Goal: Task Accomplishment & Management: Manage account settings

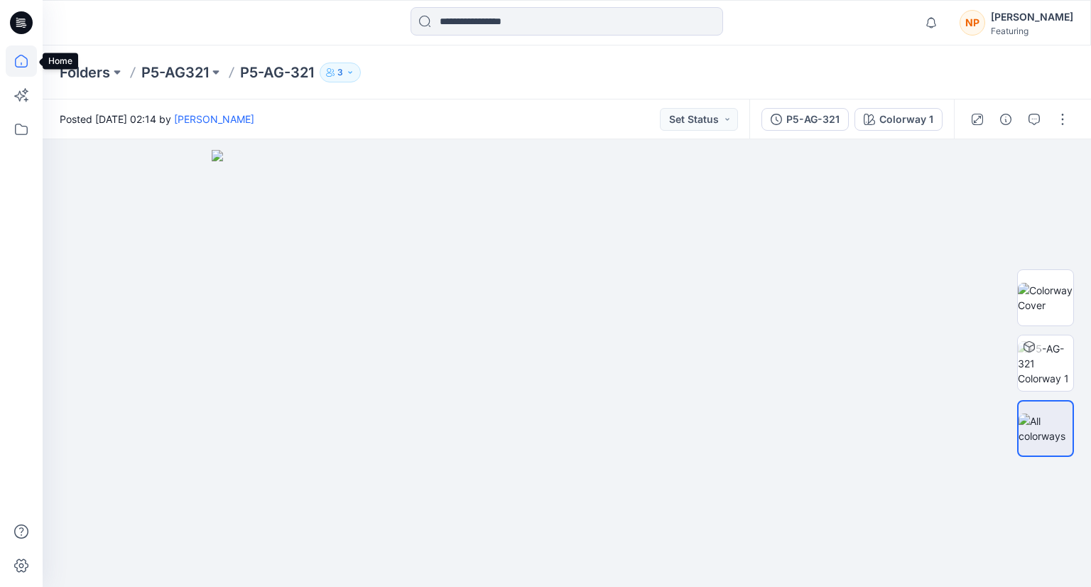
click at [17, 65] on icon at bounding box center [21, 60] width 31 height 31
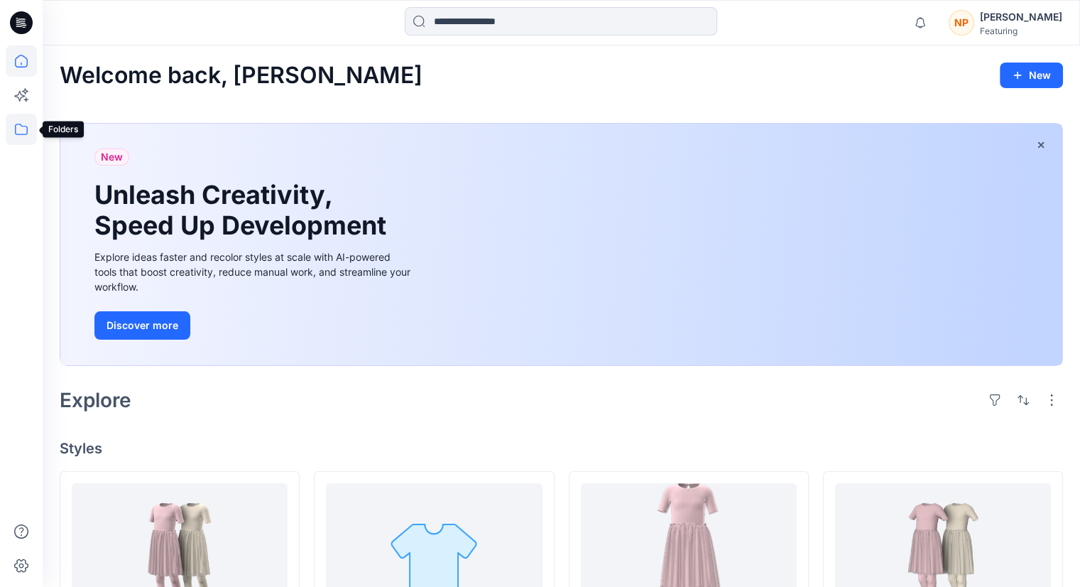
click at [13, 130] on icon at bounding box center [21, 129] width 31 height 31
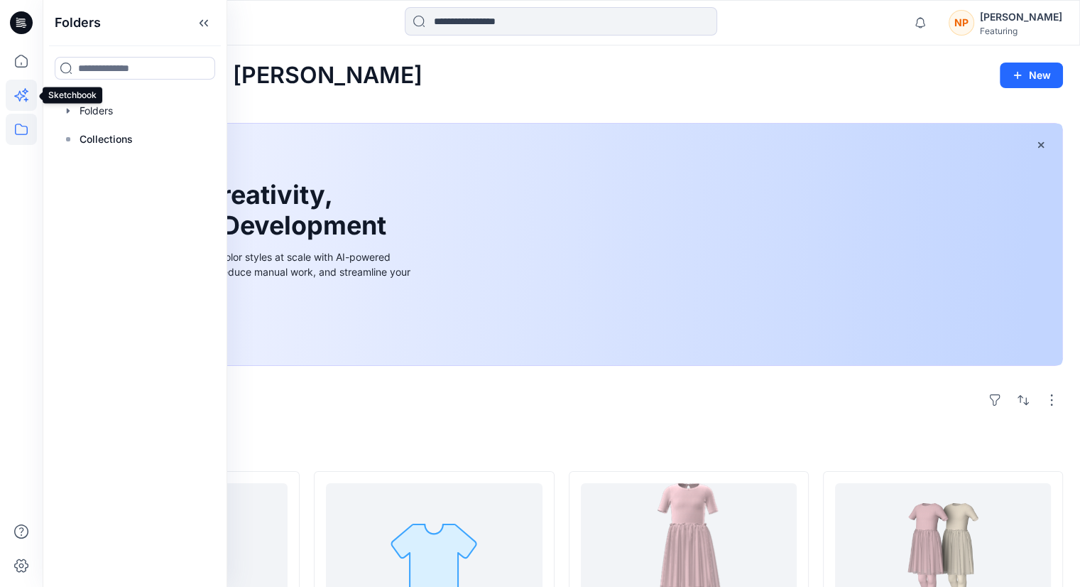
click at [30, 95] on icon at bounding box center [21, 95] width 31 height 31
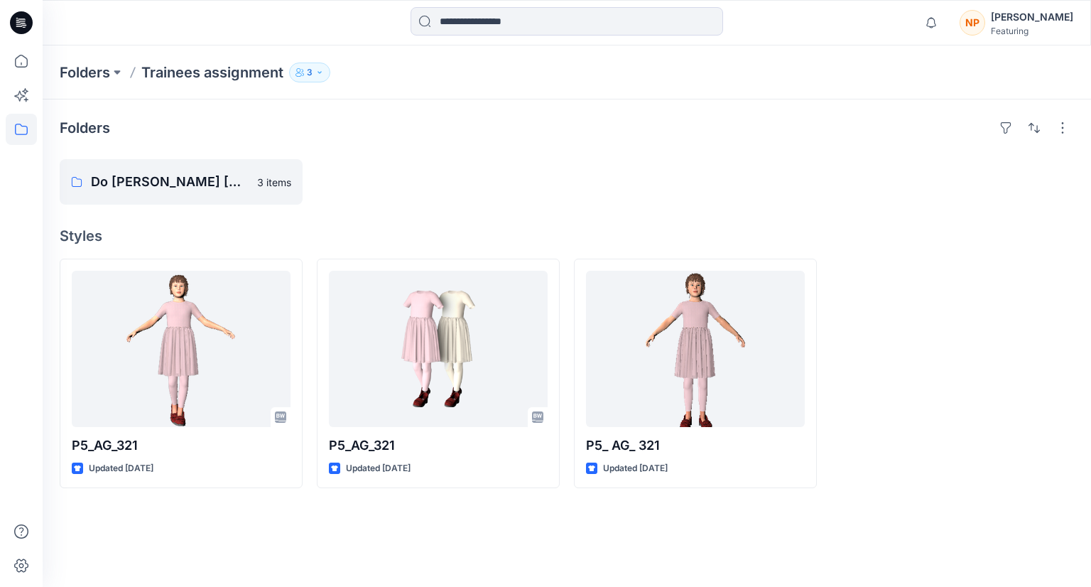
click at [315, 72] on icon "button" at bounding box center [319, 72] width 9 height 9
click at [568, 180] on div "Do [PERSON_NAME] [PERSON_NAME] 3 items" at bounding box center [567, 181] width 1014 height 45
click at [308, 72] on p "3" at bounding box center [310, 73] width 6 height 16
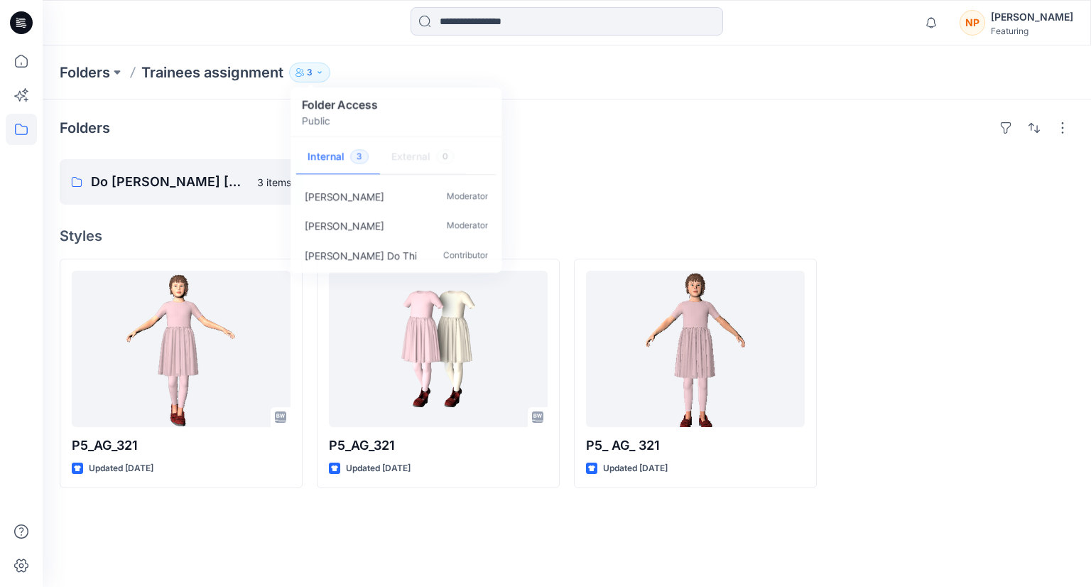
click at [588, 535] on div "Folders Do [PERSON_NAME] [PERSON_NAME] 3 items Styles P5_AG_321 Updated [DATE] …" at bounding box center [567, 342] width 1048 height 487
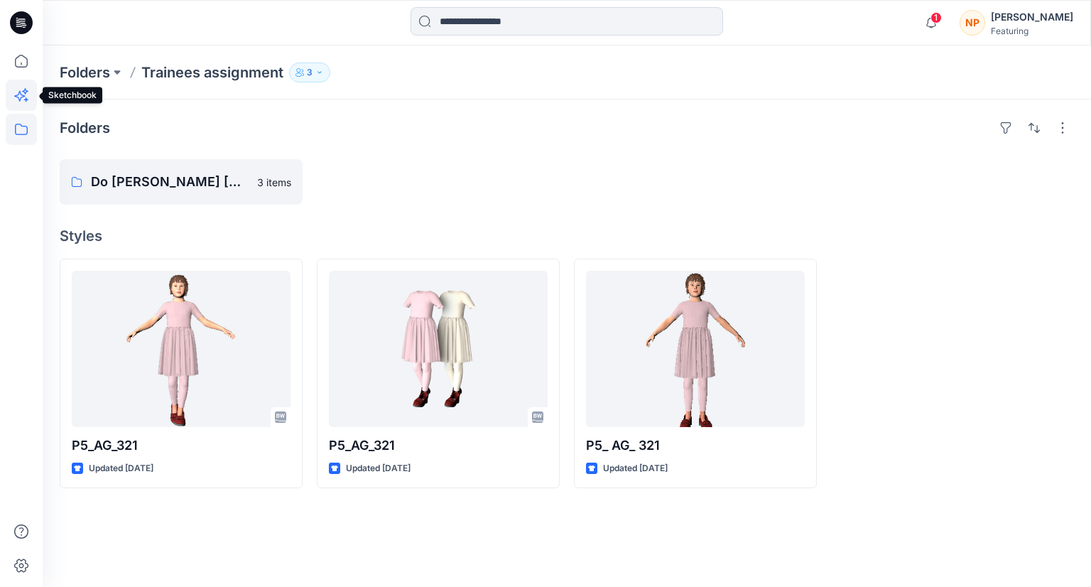
click at [21, 106] on icon at bounding box center [21, 95] width 31 height 31
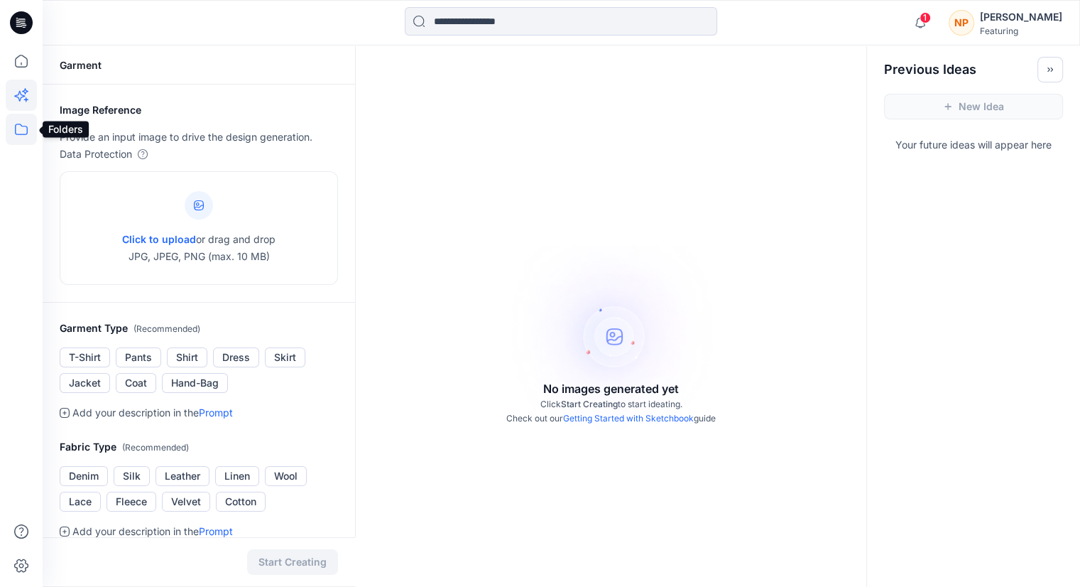
click at [20, 131] on icon at bounding box center [21, 129] width 31 height 31
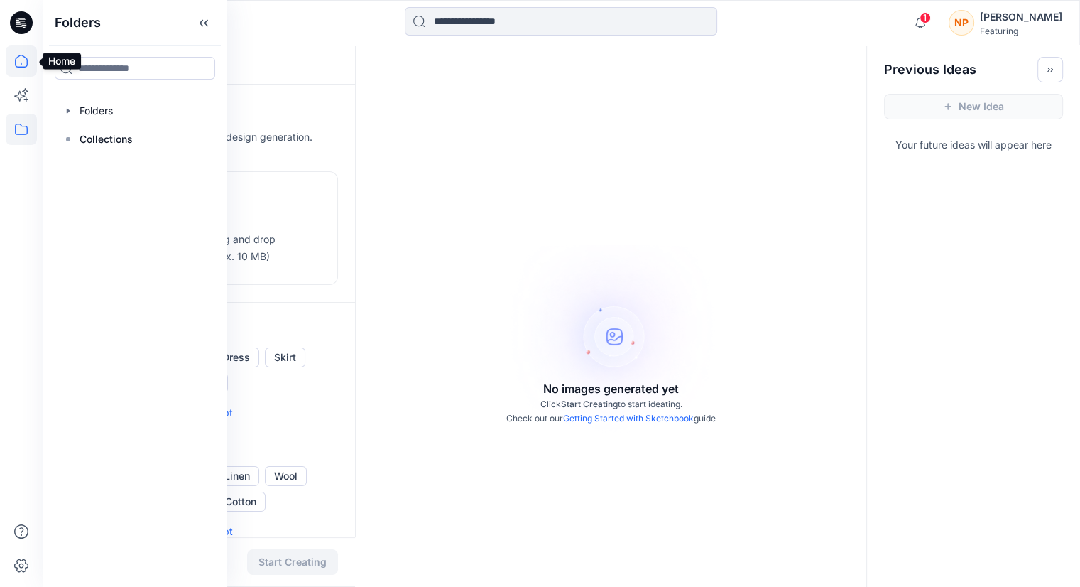
click at [20, 72] on icon at bounding box center [21, 60] width 31 height 31
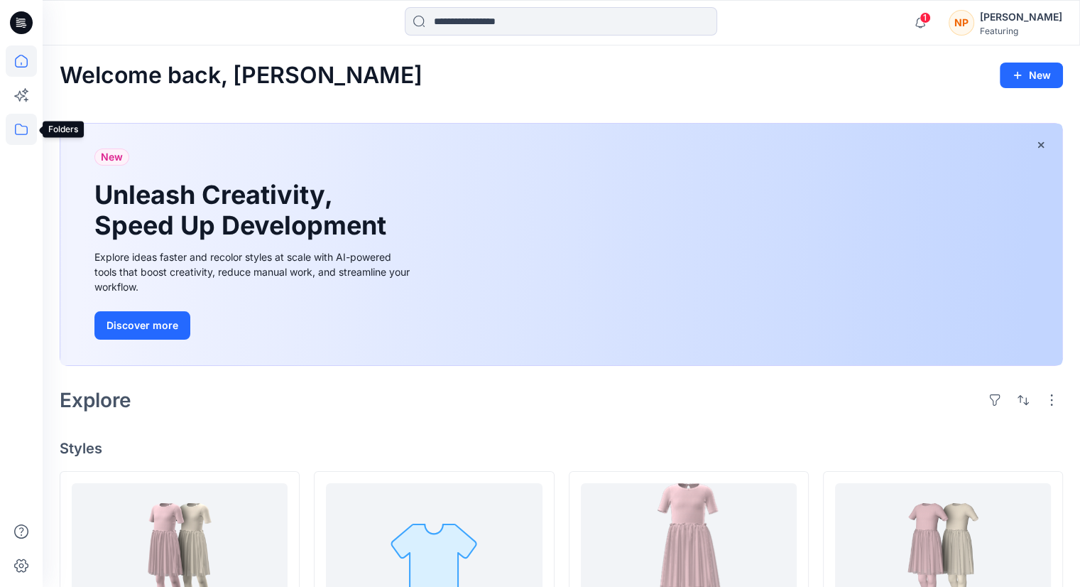
click at [19, 131] on icon at bounding box center [21, 129] width 31 height 31
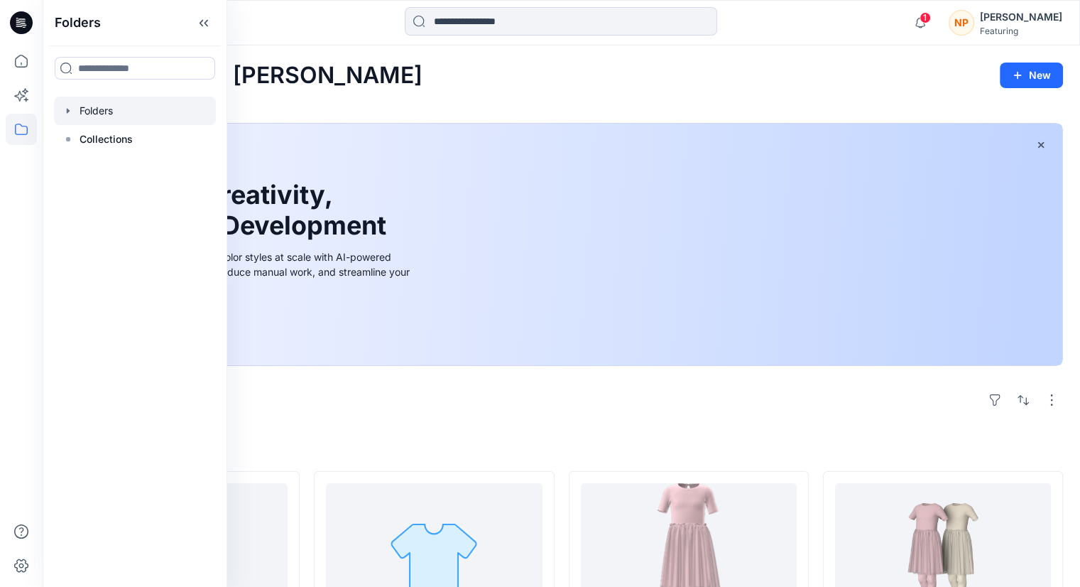
click at [97, 106] on div at bounding box center [135, 111] width 162 height 28
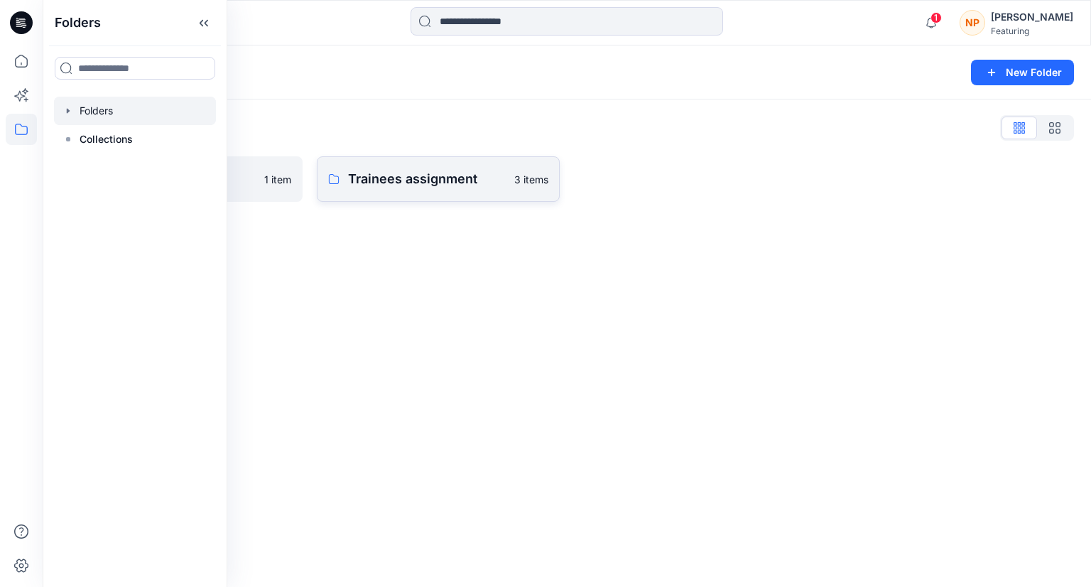
click at [369, 173] on p "Trainees assignment" at bounding box center [427, 179] width 158 height 20
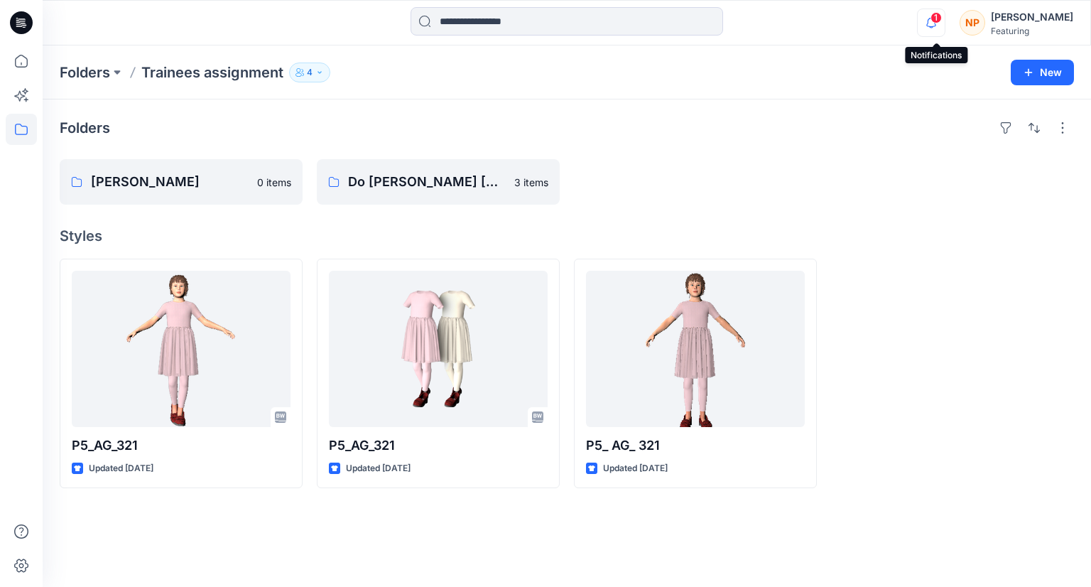
click at [940, 26] on icon "button" at bounding box center [931, 23] width 27 height 28
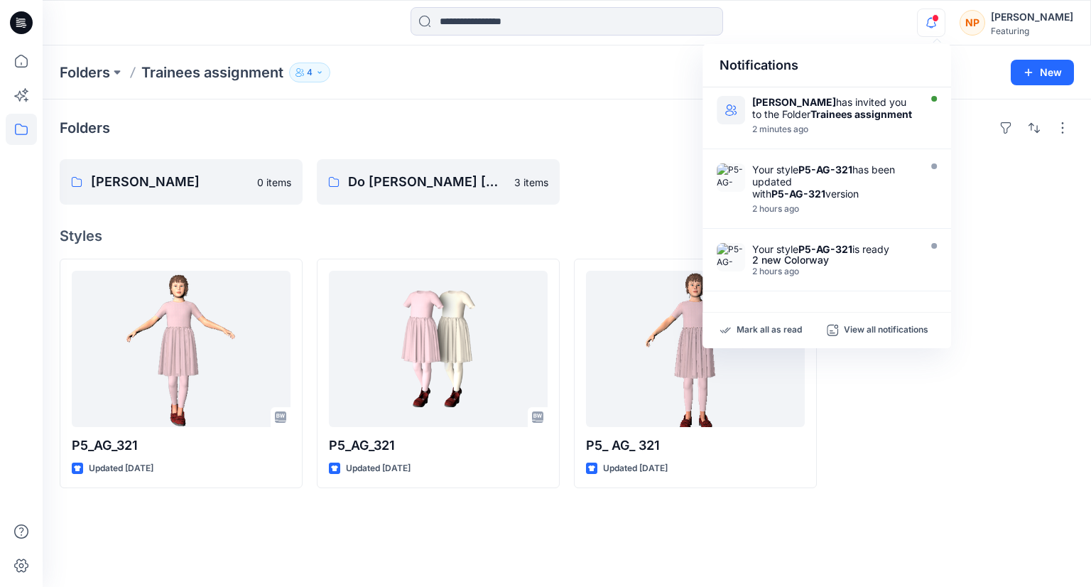
click at [597, 176] on div at bounding box center [695, 181] width 243 height 45
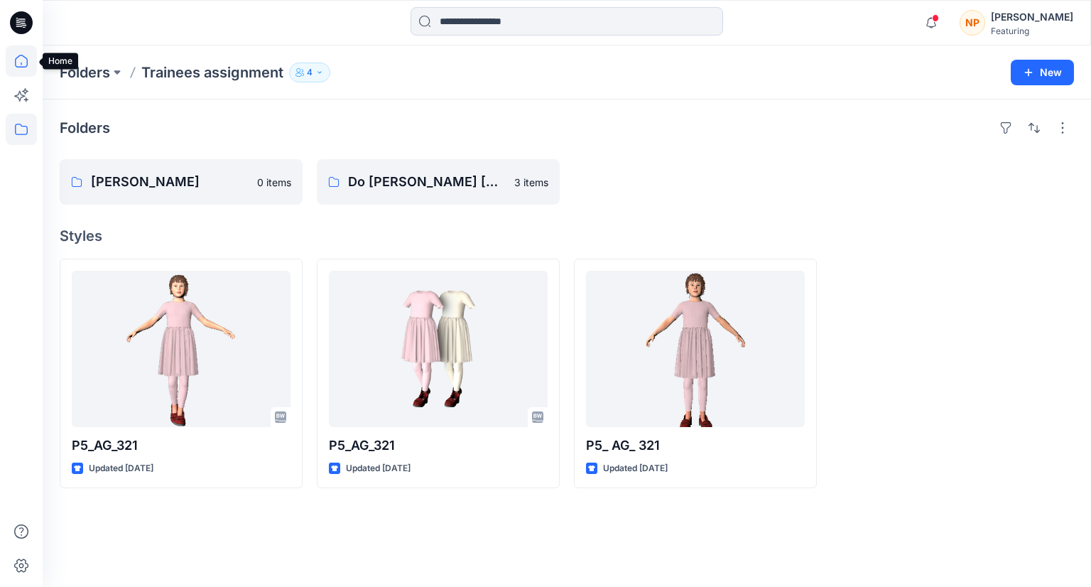
click at [31, 65] on icon at bounding box center [21, 60] width 31 height 31
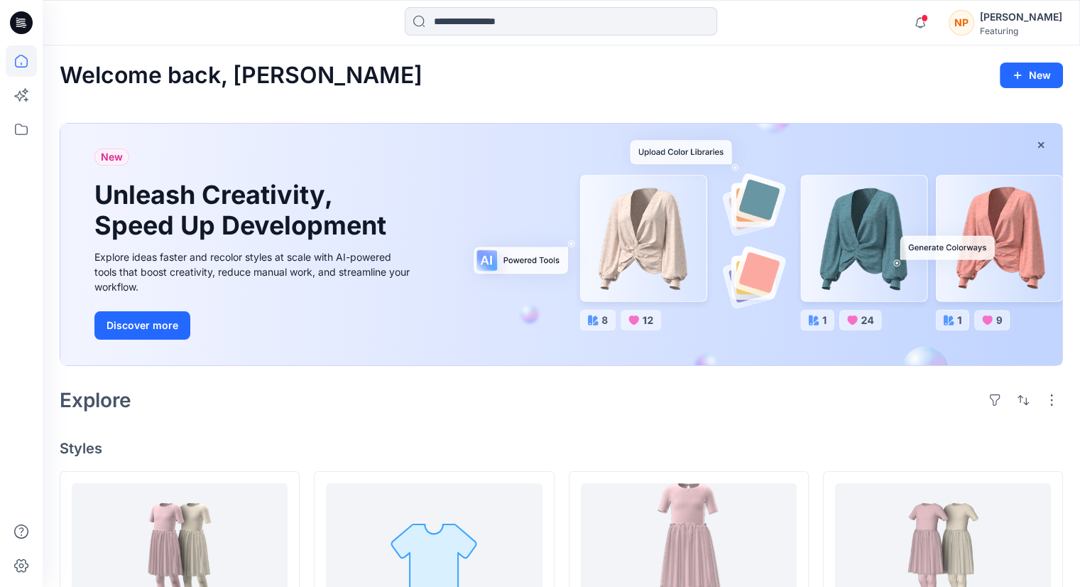
click at [1016, 23] on div "[PERSON_NAME]" at bounding box center [1021, 17] width 82 height 17
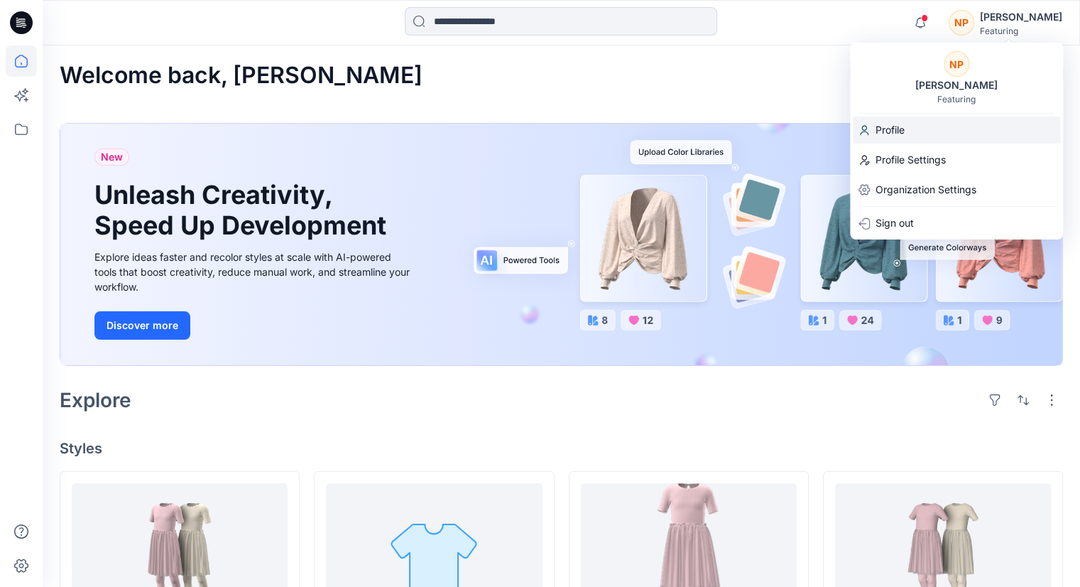
click at [920, 126] on div "Profile" at bounding box center [956, 129] width 207 height 27
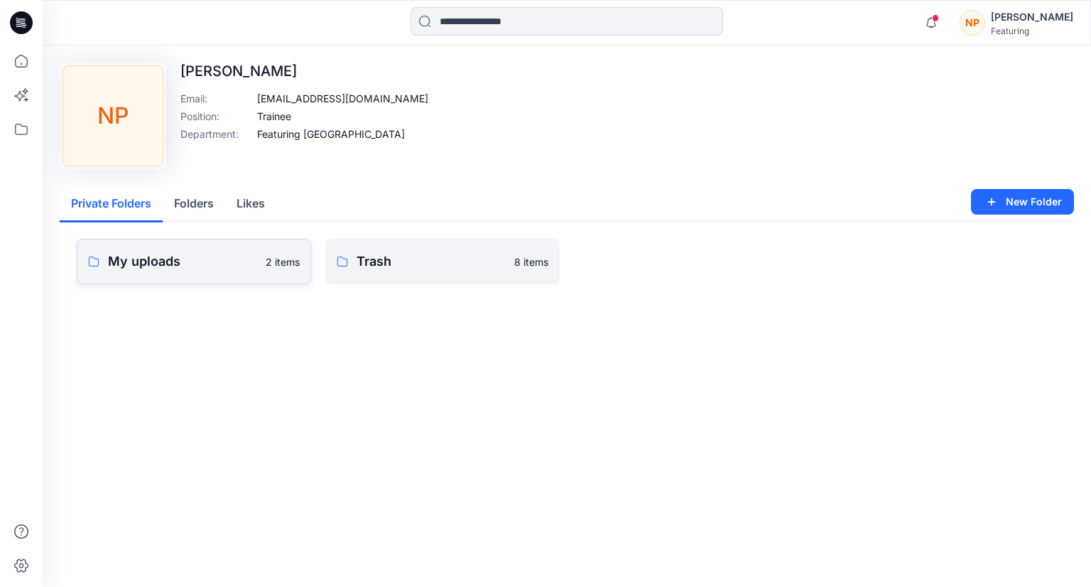
click at [240, 265] on p "My uploads" at bounding box center [182, 261] width 149 height 20
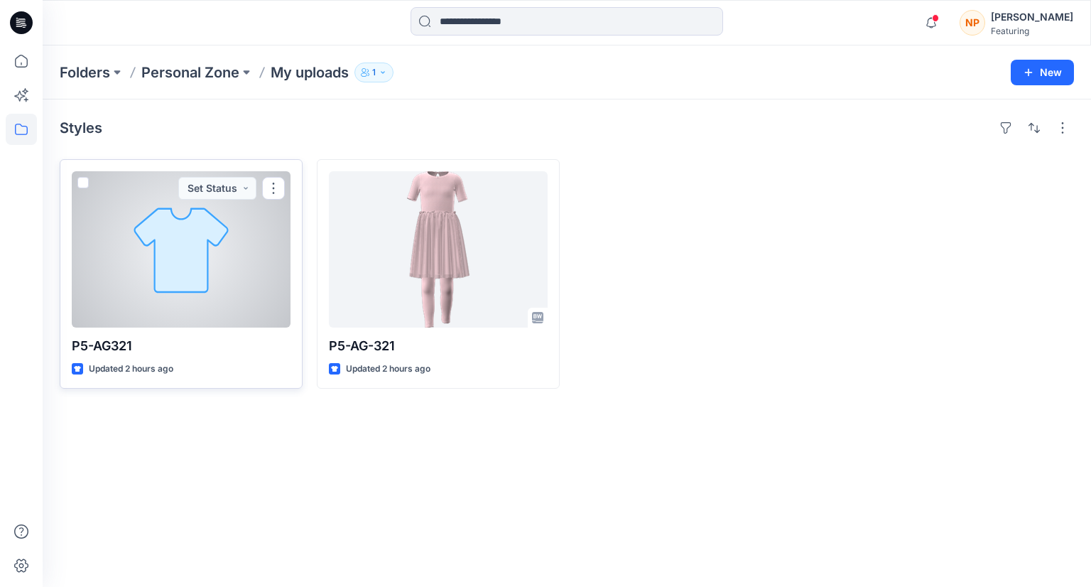
click at [241, 276] on div at bounding box center [181, 249] width 219 height 156
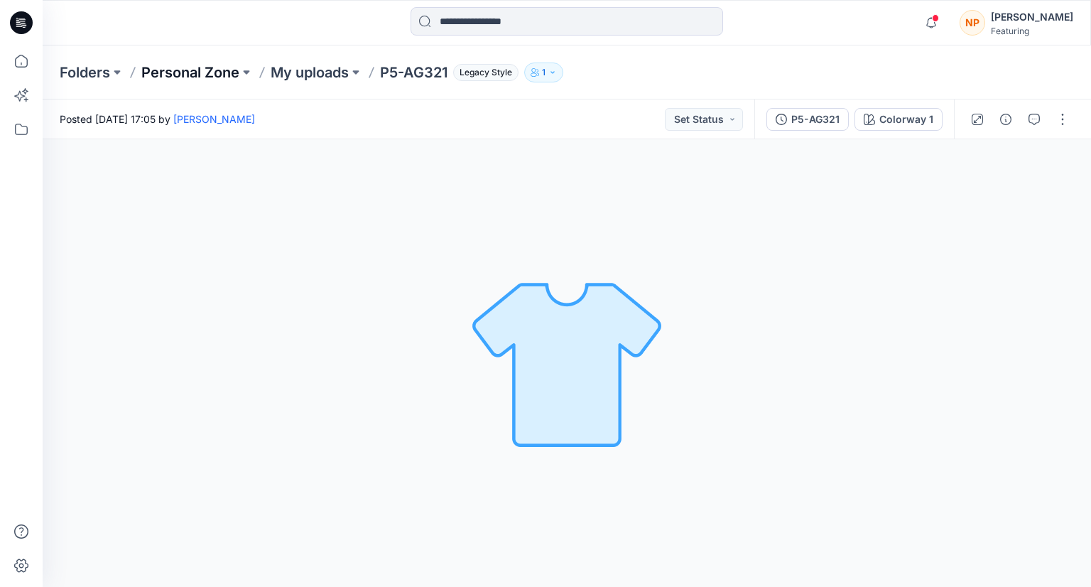
click at [182, 72] on p "Personal Zone" at bounding box center [190, 72] width 98 height 20
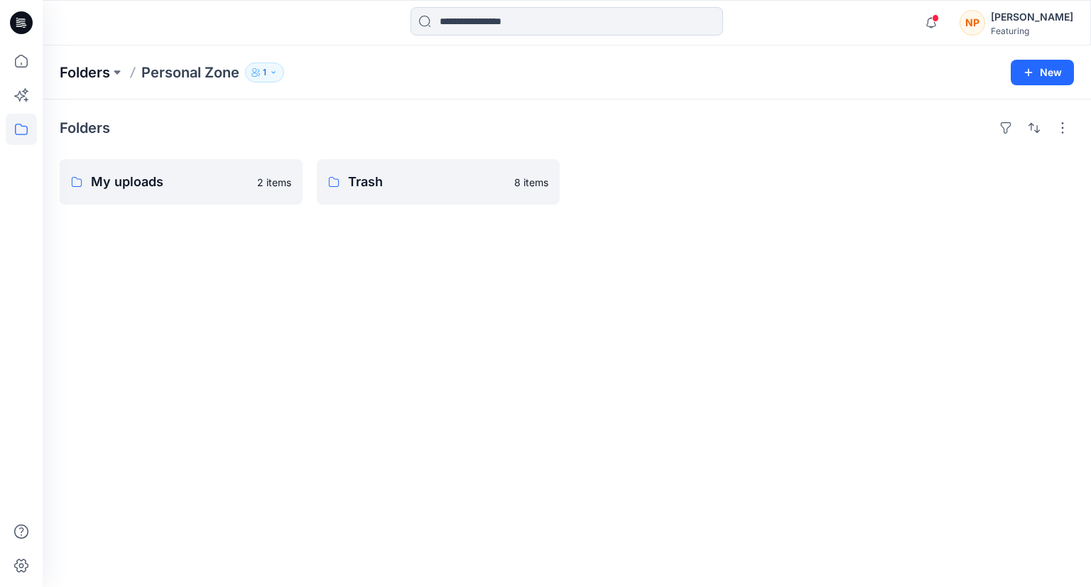
click at [87, 69] on p "Folders" at bounding box center [85, 72] width 50 height 20
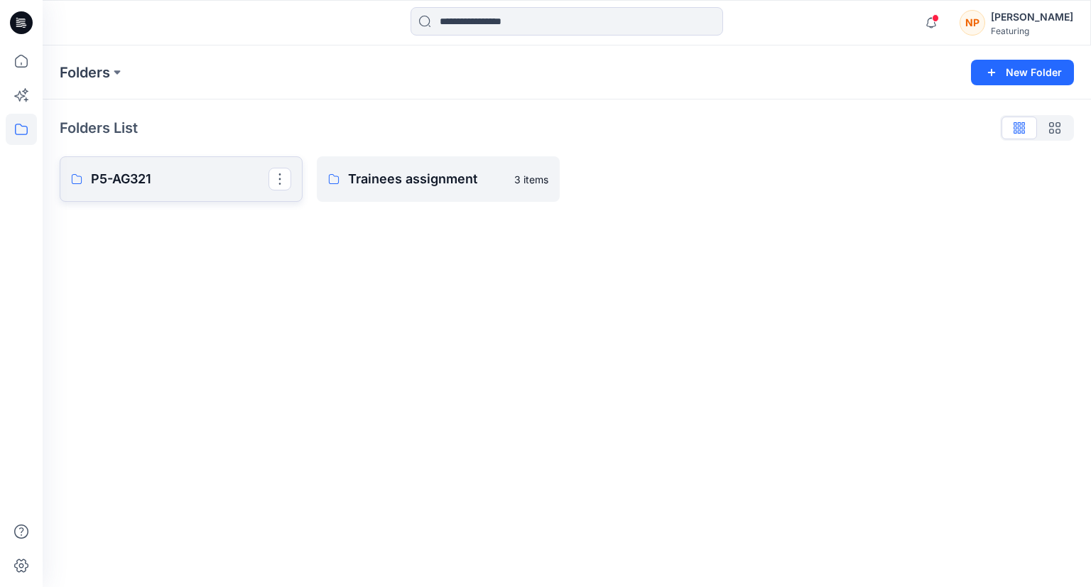
click at [162, 190] on link "P5-AG321" at bounding box center [181, 178] width 243 height 45
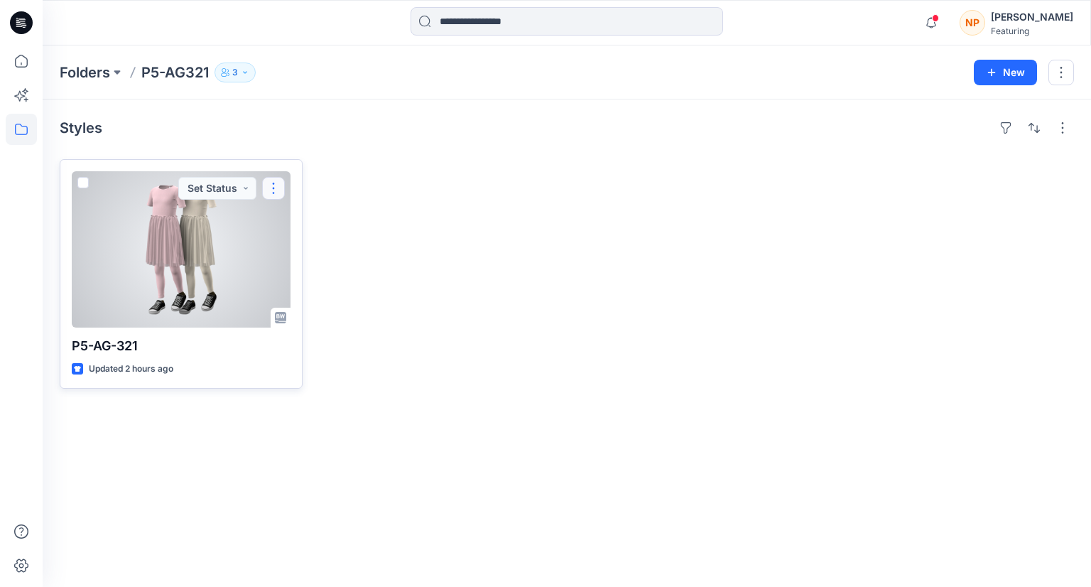
click at [277, 190] on button "button" at bounding box center [273, 188] width 23 height 23
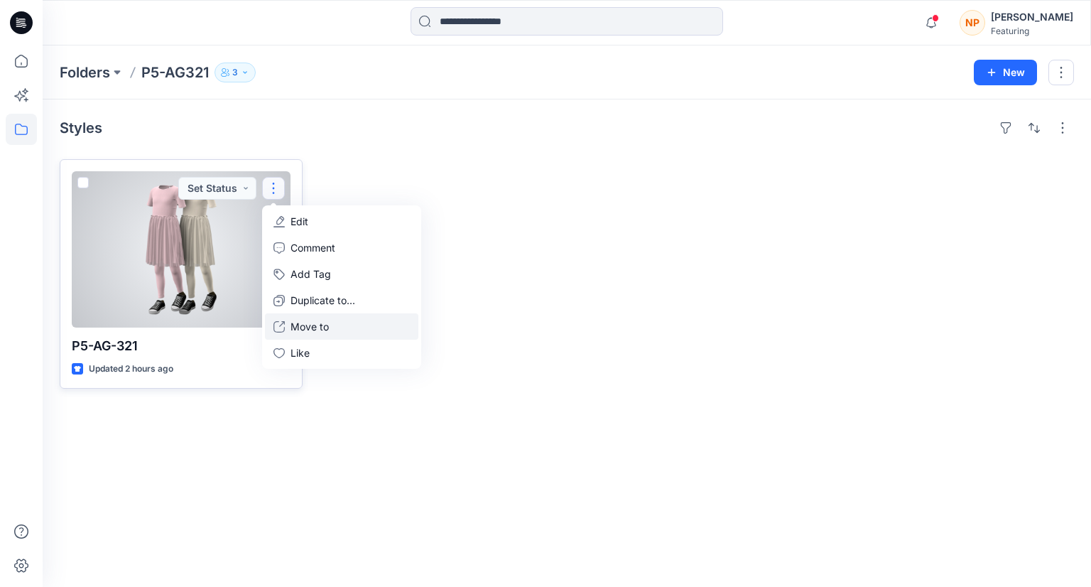
click at [320, 319] on p "Move to" at bounding box center [309, 326] width 38 height 15
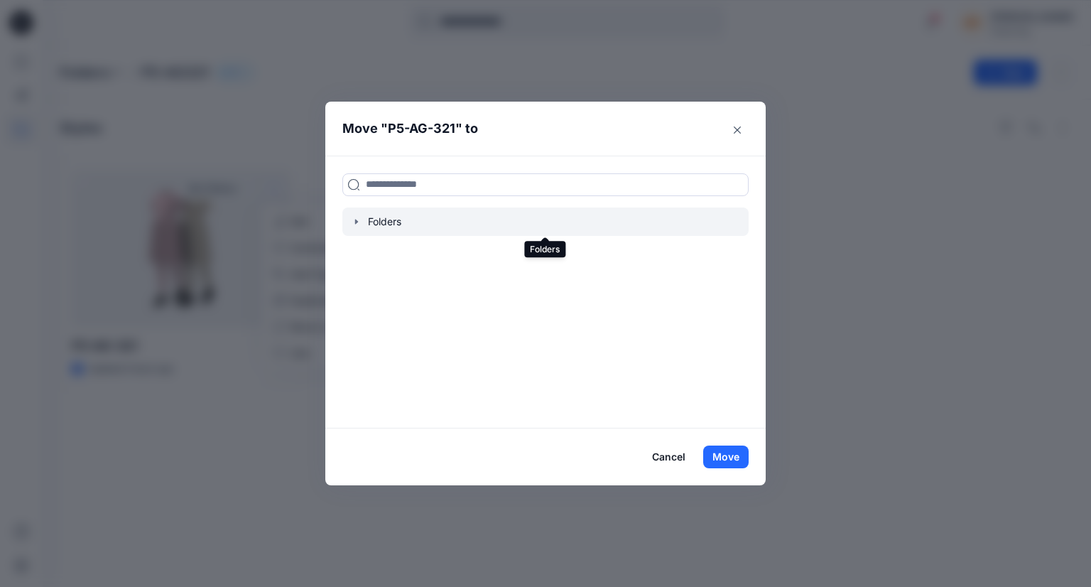
click at [365, 220] on div at bounding box center [545, 221] width 406 height 28
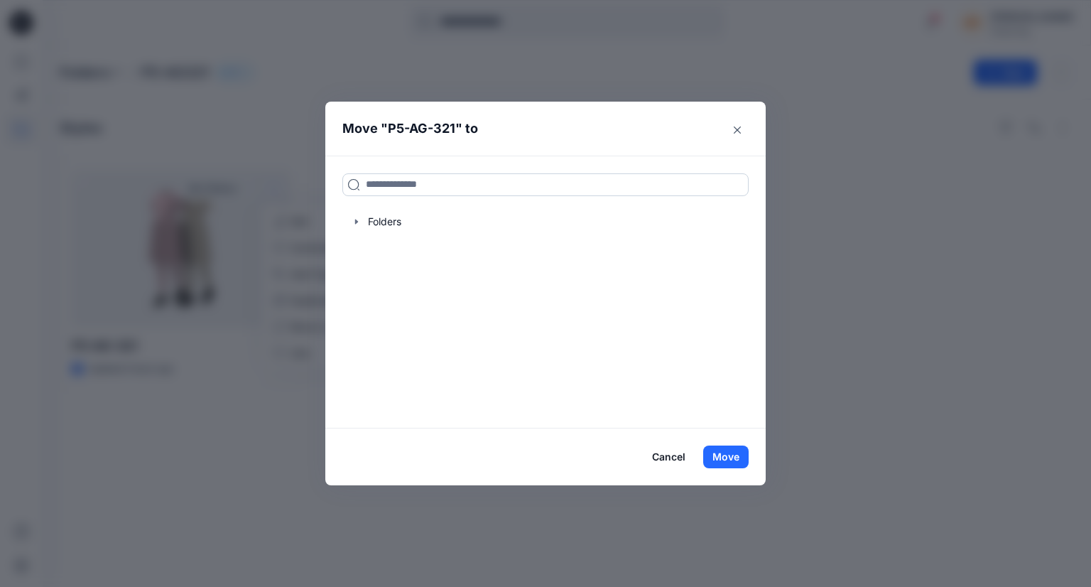
click at [396, 188] on input at bounding box center [545, 184] width 406 height 23
click at [400, 229] on div at bounding box center [545, 221] width 406 height 28
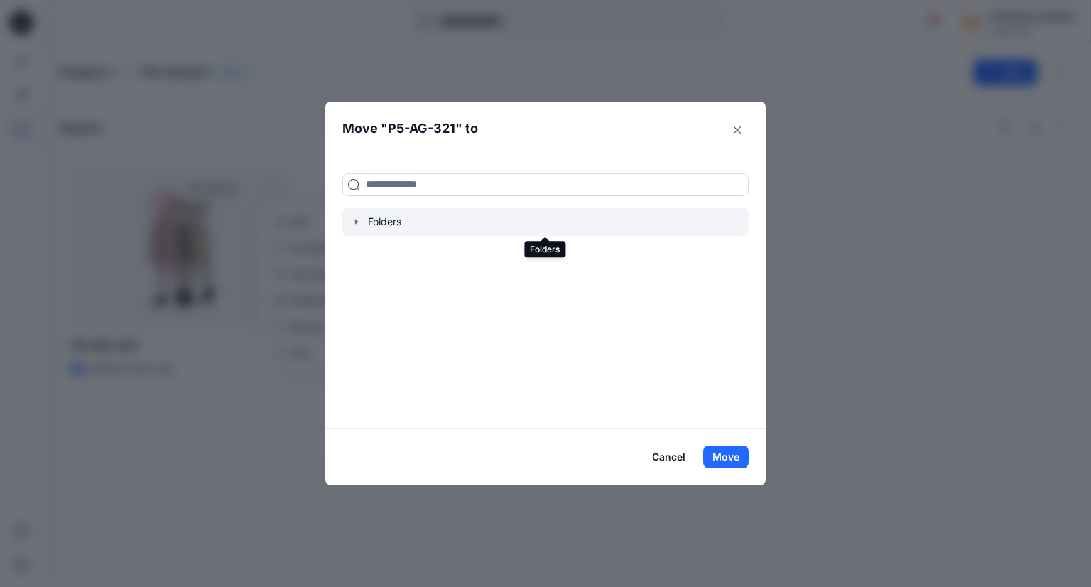
click at [363, 224] on div at bounding box center [545, 221] width 406 height 28
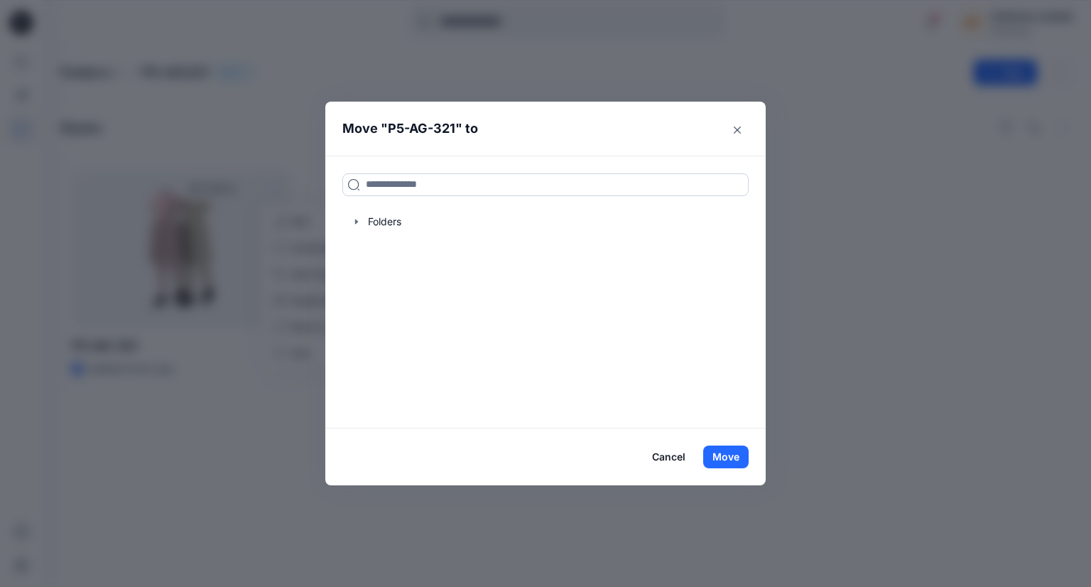
click at [437, 181] on input at bounding box center [545, 184] width 406 height 23
type input "**********"
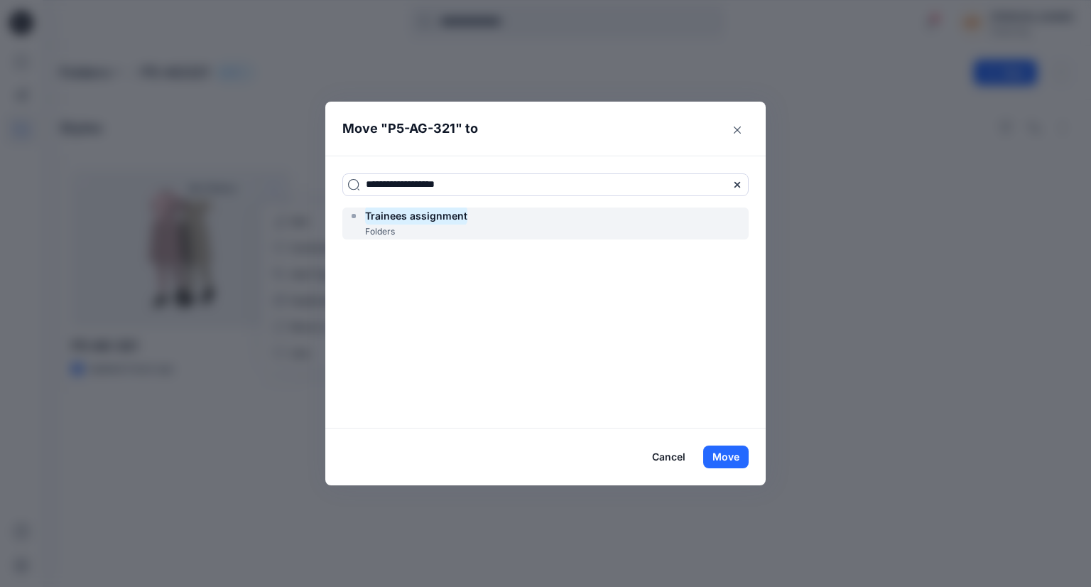
click at [407, 222] on mark "Trainees assignment" at bounding box center [416, 215] width 102 height 19
click at [471, 224] on div "Trainees assignment Folders" at bounding box center [545, 223] width 406 height 32
click at [364, 217] on div "Trainees assignment" at bounding box center [407, 215] width 119 height 17
click at [494, 217] on div "Trainees assignment Folders" at bounding box center [545, 223] width 406 height 32
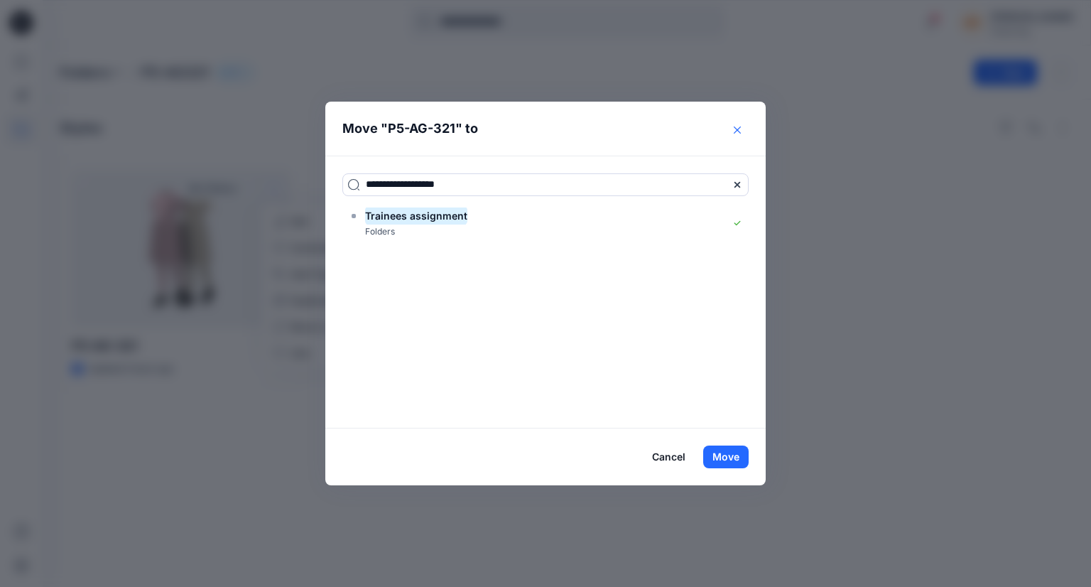
click at [737, 129] on icon "Close" at bounding box center [737, 129] width 7 height 7
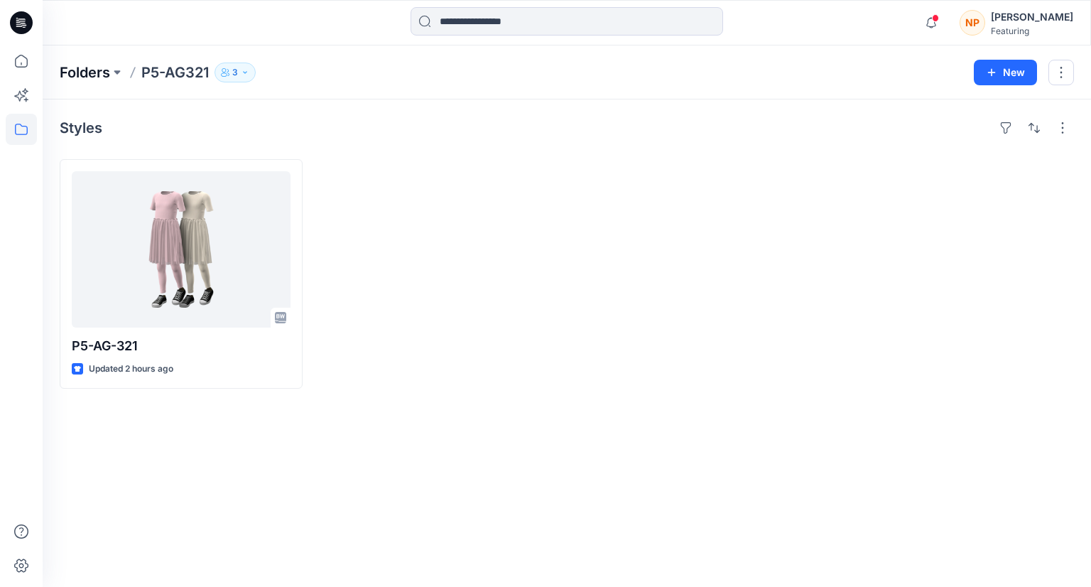
click at [96, 72] on p "Folders" at bounding box center [85, 72] width 50 height 20
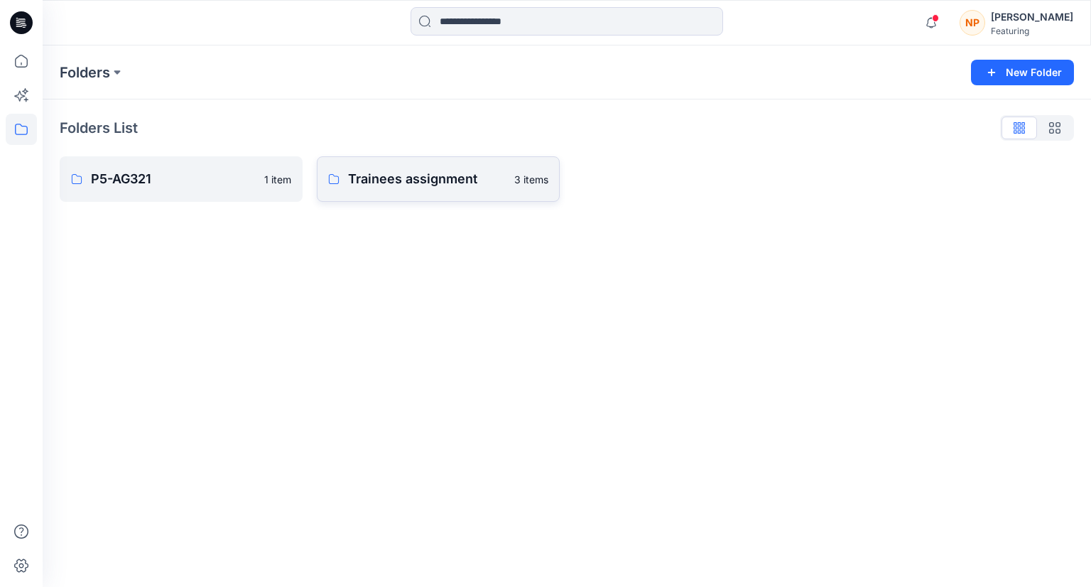
click at [401, 185] on p "Trainees assignment" at bounding box center [427, 179] width 158 height 20
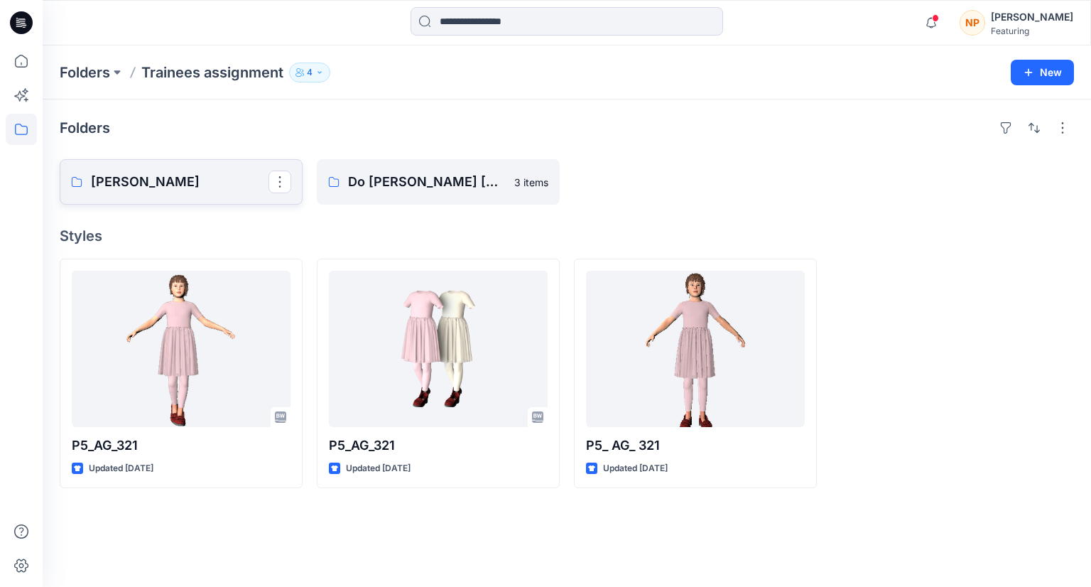
click at [207, 199] on link "Phuong Nguyen" at bounding box center [181, 181] width 243 height 45
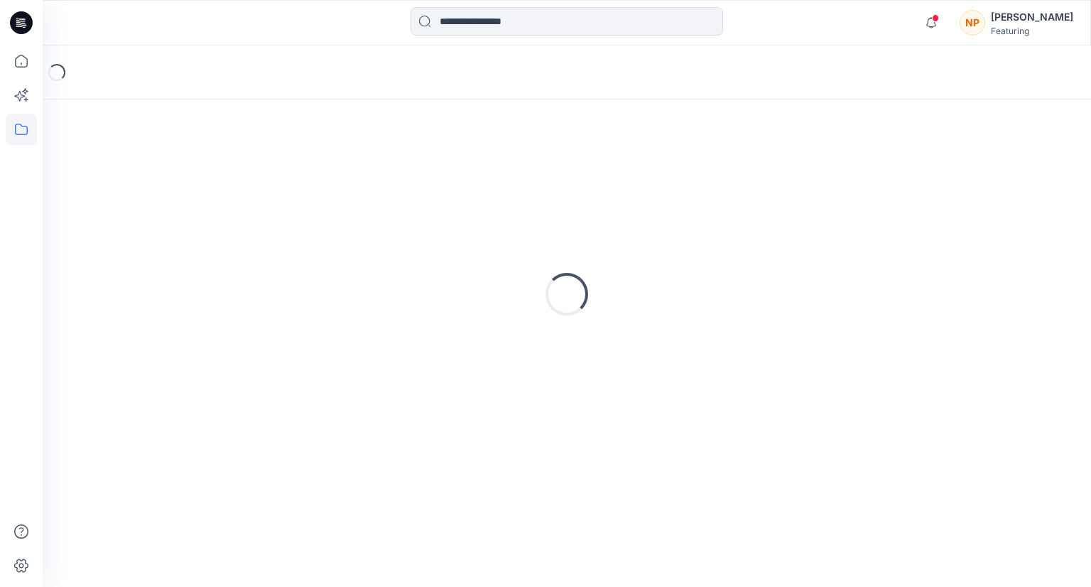
click at [207, 199] on div "Loading..." at bounding box center [567, 293] width 1014 height 355
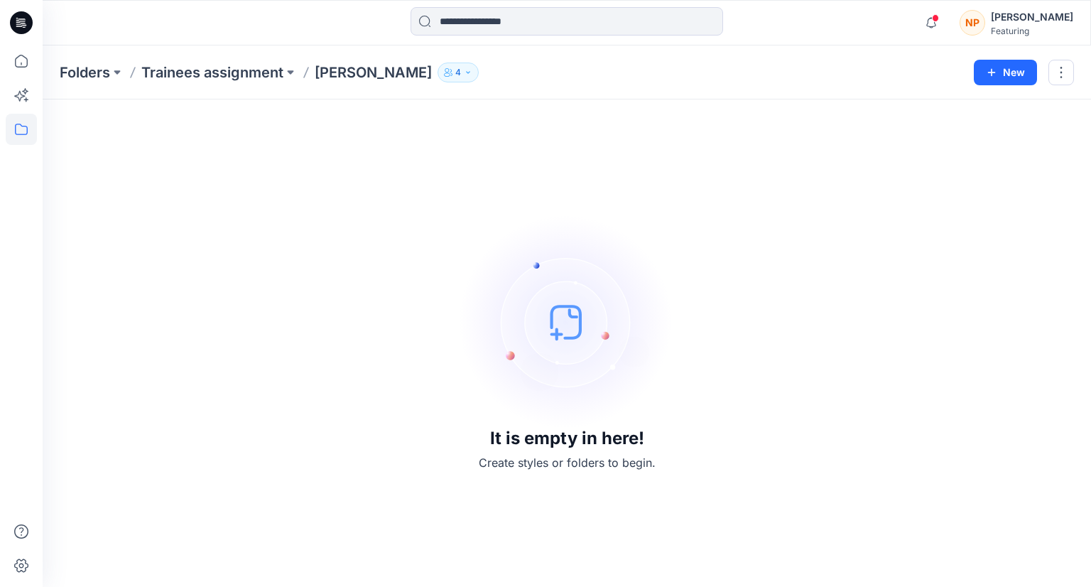
click at [567, 312] on img at bounding box center [566, 321] width 213 height 213
click at [6, 70] on icon at bounding box center [21, 60] width 31 height 31
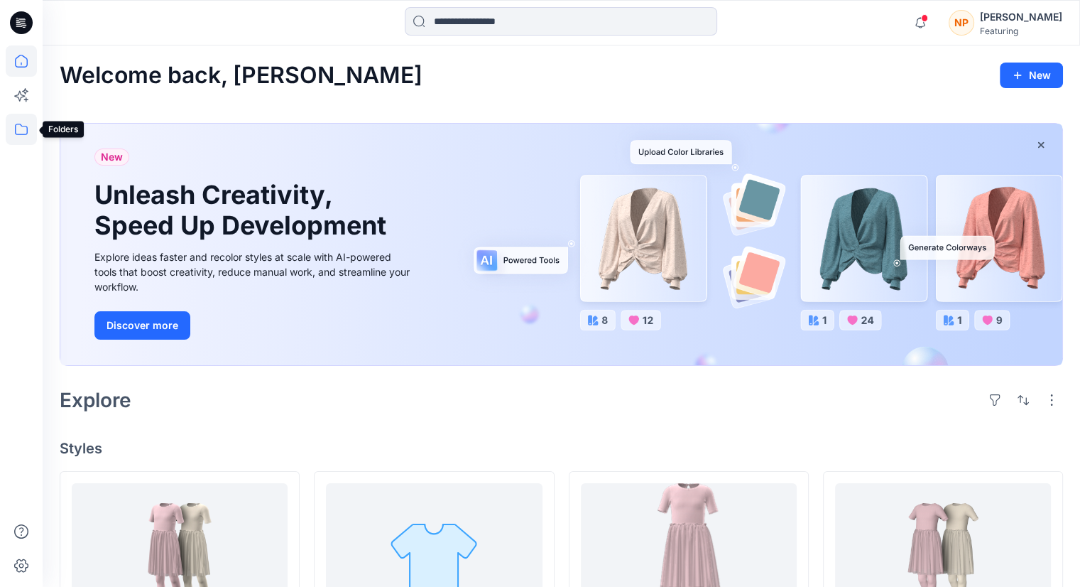
click at [21, 139] on icon at bounding box center [21, 129] width 31 height 31
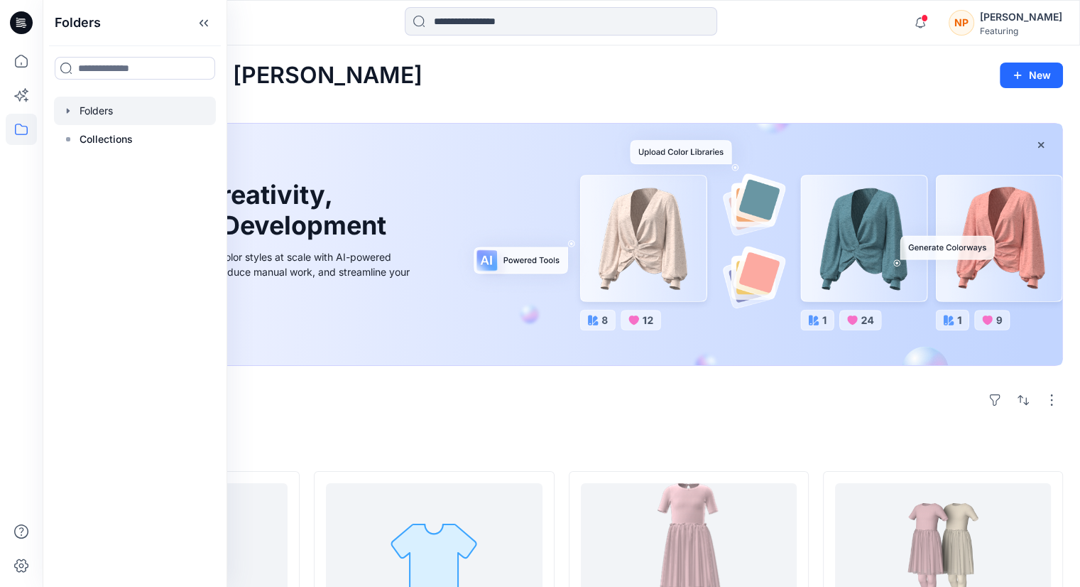
click at [98, 118] on div at bounding box center [135, 111] width 162 height 28
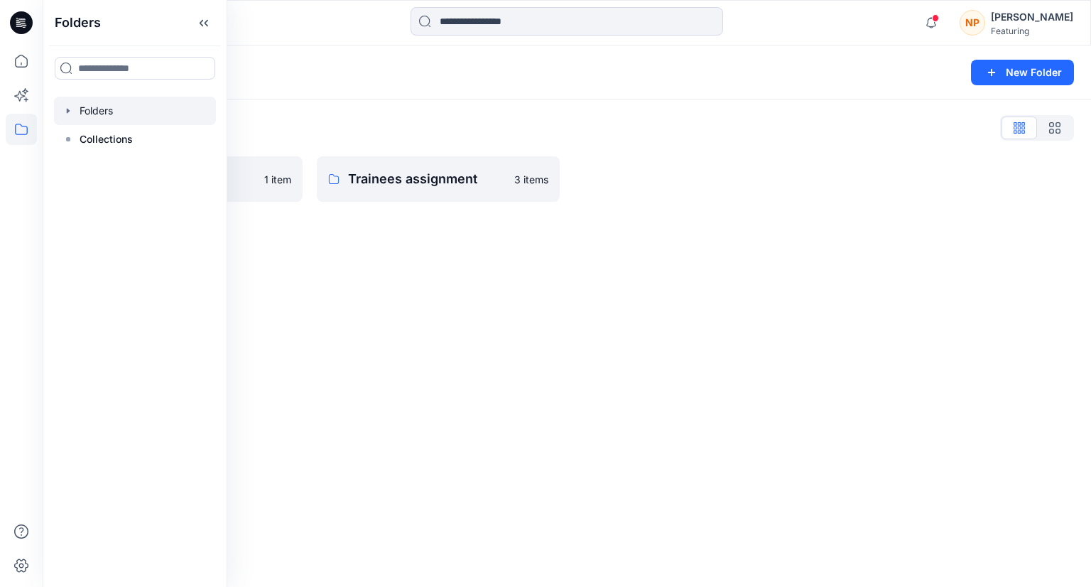
click at [290, 109] on div "Folders List P5-AG321 1 item Trainees assignment 3 items" at bounding box center [567, 158] width 1048 height 119
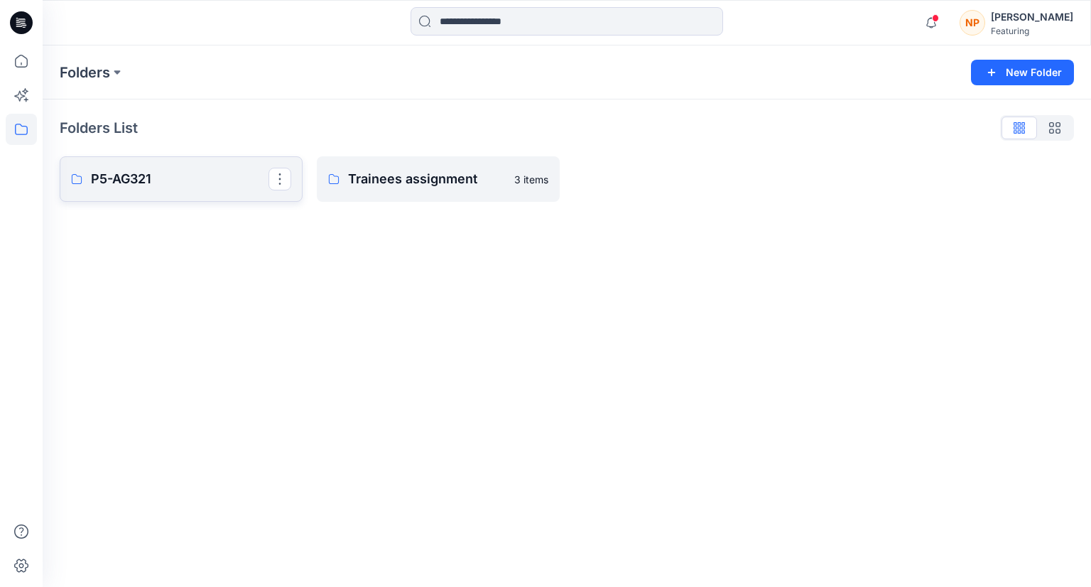
click at [183, 183] on p "P5-AG321" at bounding box center [180, 179] width 178 height 20
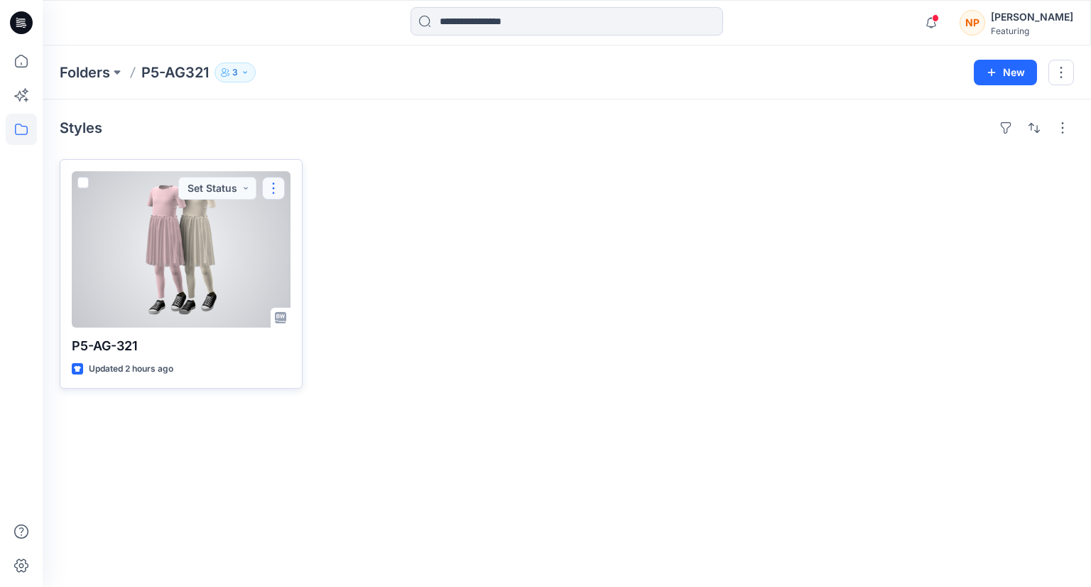
click at [273, 192] on button "button" at bounding box center [273, 188] width 23 height 23
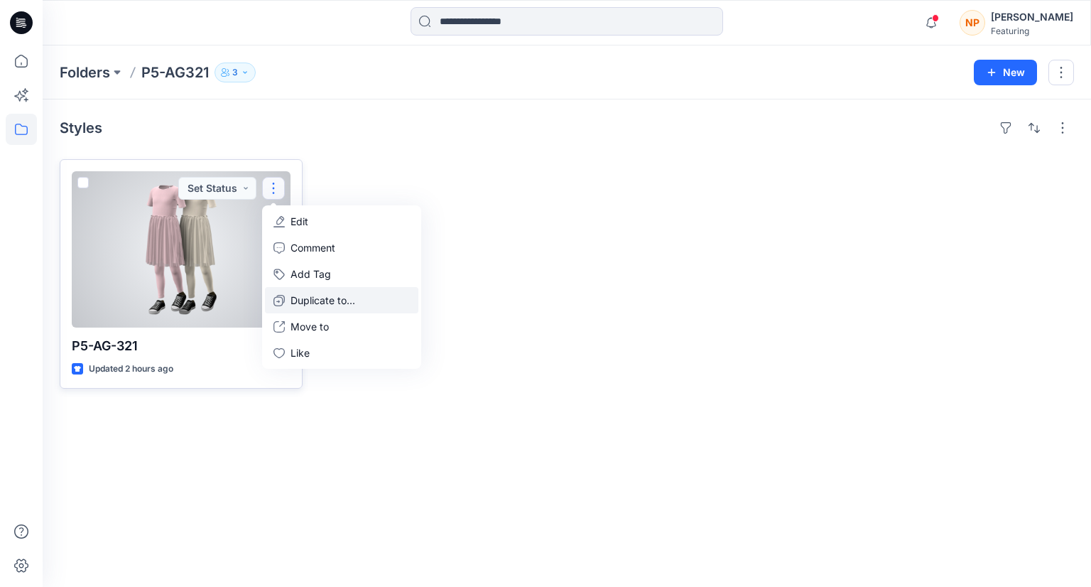
click at [294, 296] on p "Duplicate to..." at bounding box center [322, 300] width 65 height 15
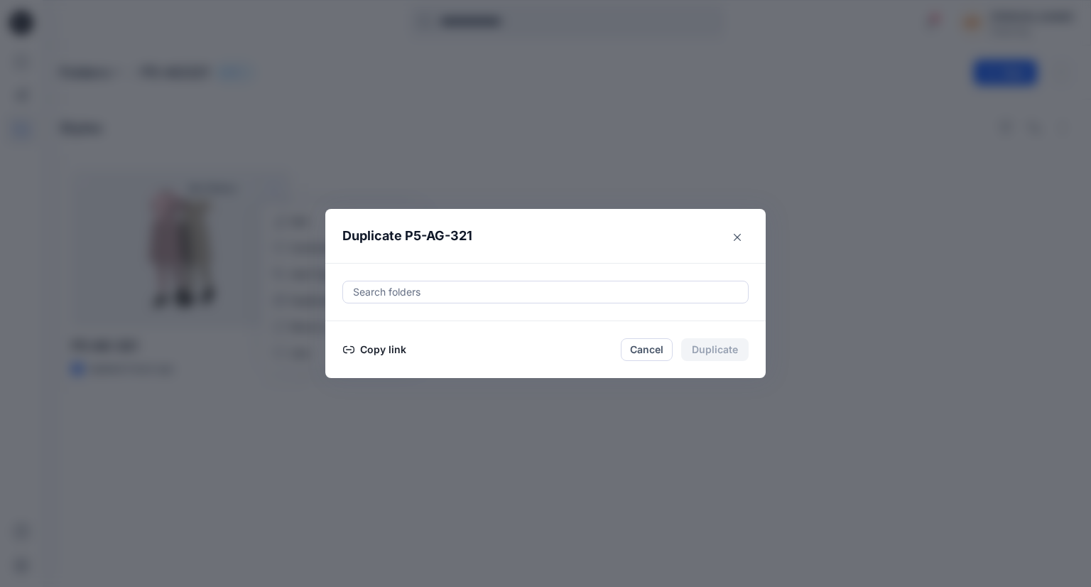
click at [406, 295] on div at bounding box center [546, 291] width 388 height 17
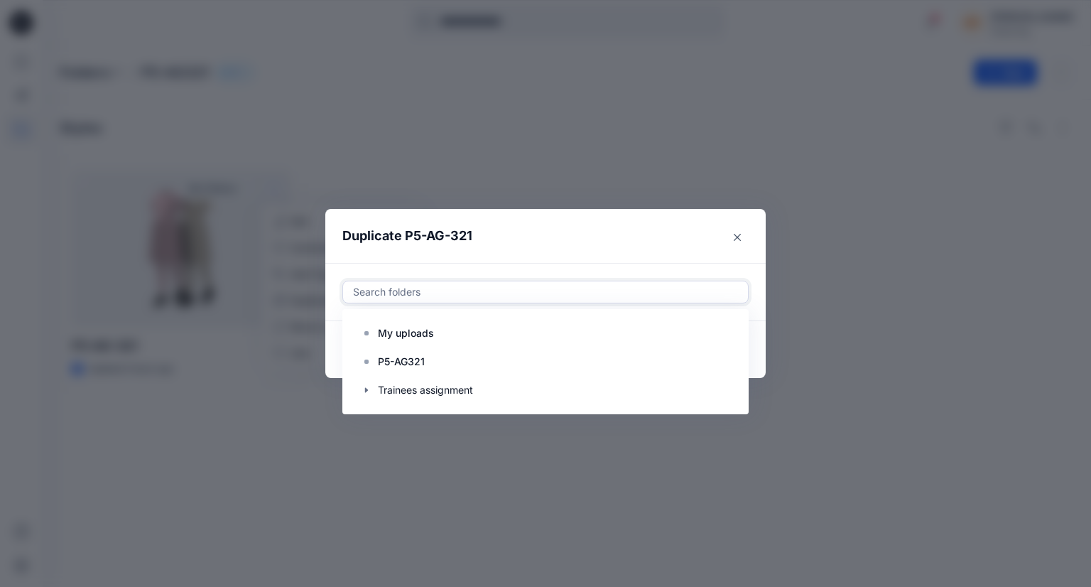
click at [415, 193] on div "Duplicate P5-AG-321 Use Up and Down to choose options, press Enter to select th…" at bounding box center [545, 293] width 1091 height 587
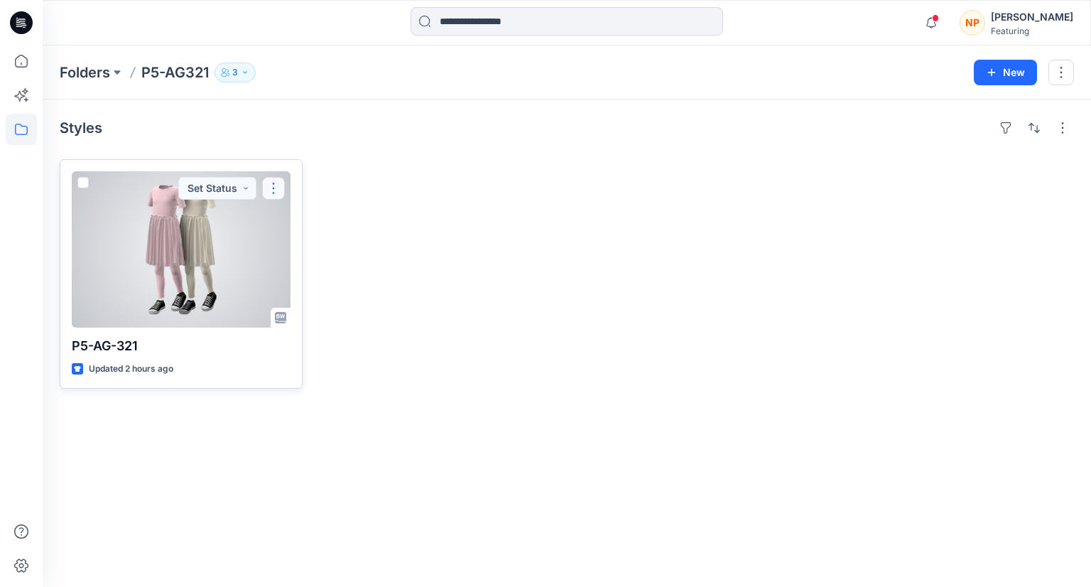
click at [273, 186] on button "button" at bounding box center [273, 188] width 23 height 23
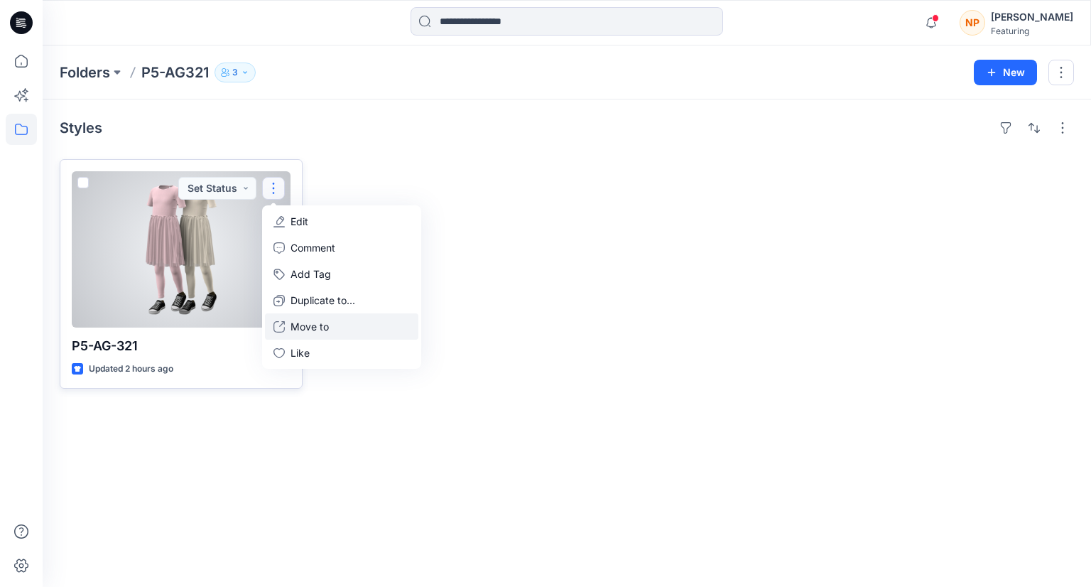
click at [331, 330] on button "Move to" at bounding box center [341, 326] width 153 height 26
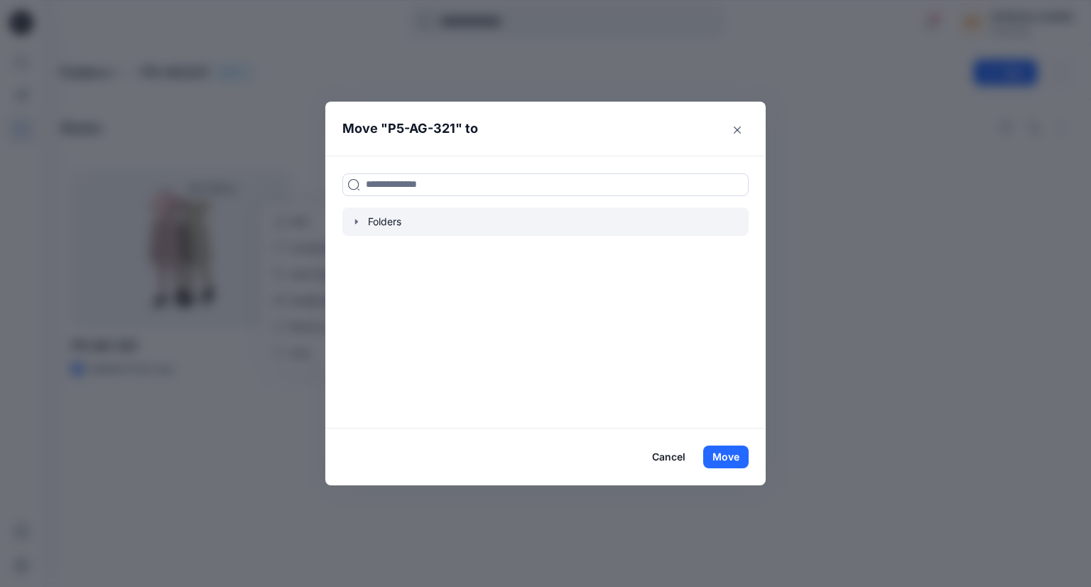
click at [380, 227] on div at bounding box center [545, 221] width 406 height 28
click at [356, 222] on icon "button" at bounding box center [356, 221] width 3 height 5
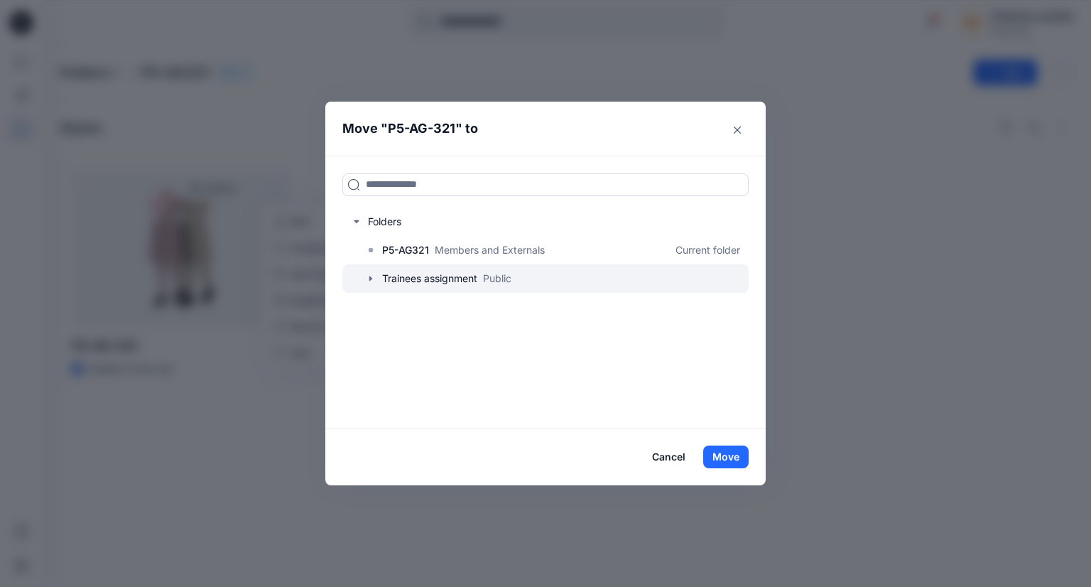
click at [365, 281] on icon "button" at bounding box center [370, 278] width 11 height 11
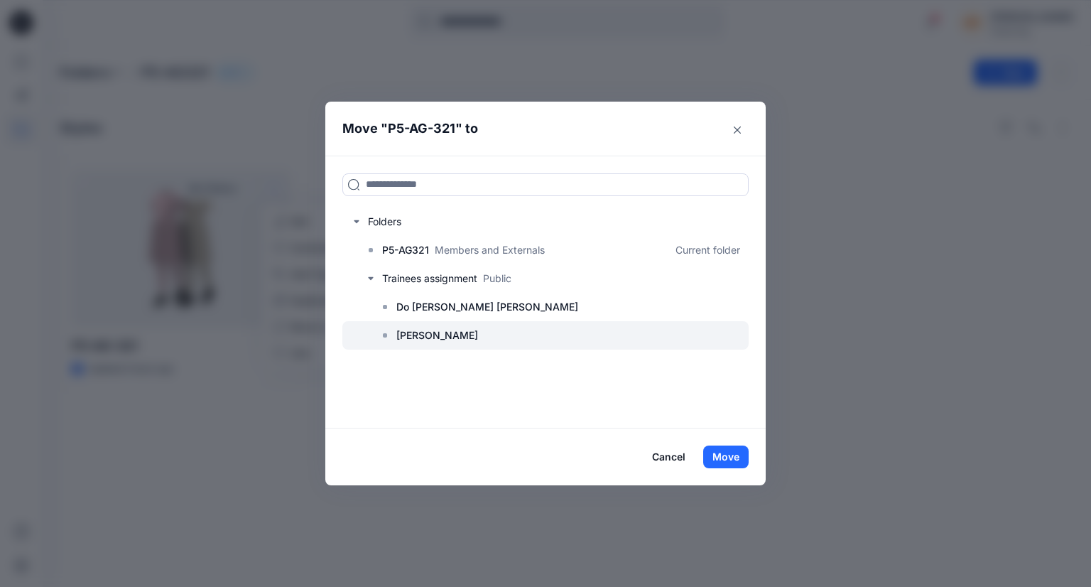
click at [421, 330] on p "Phuong Nguyen" at bounding box center [437, 335] width 82 height 17
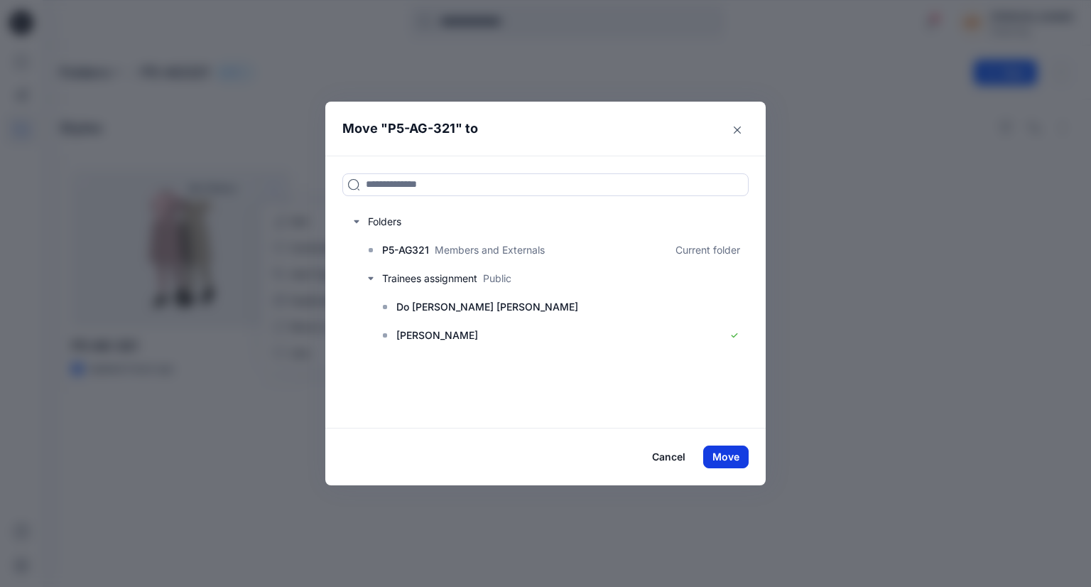
click at [727, 459] on button "Move" at bounding box center [725, 456] width 45 height 23
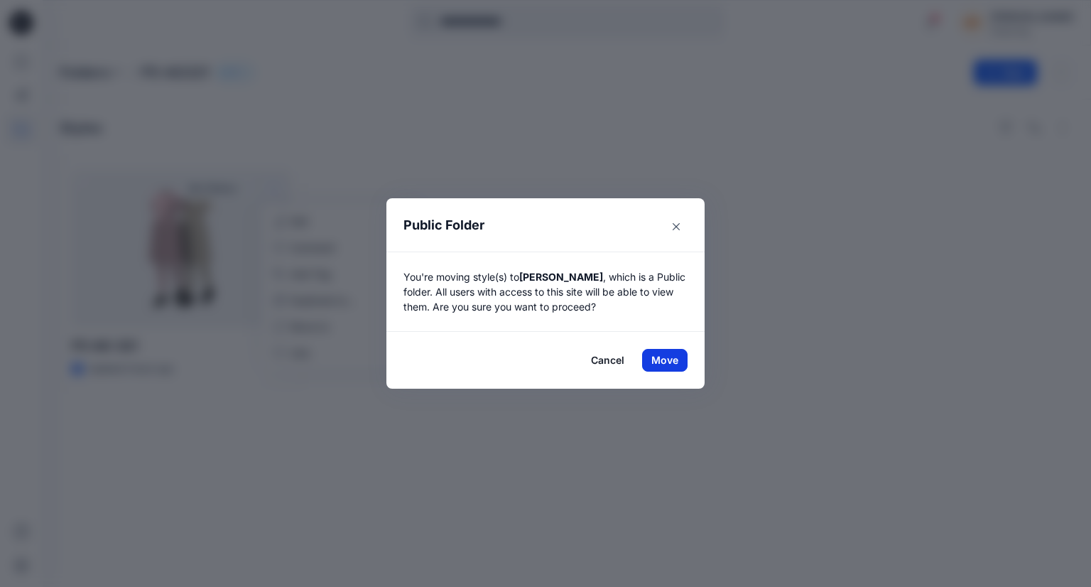
click at [668, 361] on button "Move" at bounding box center [664, 360] width 45 height 23
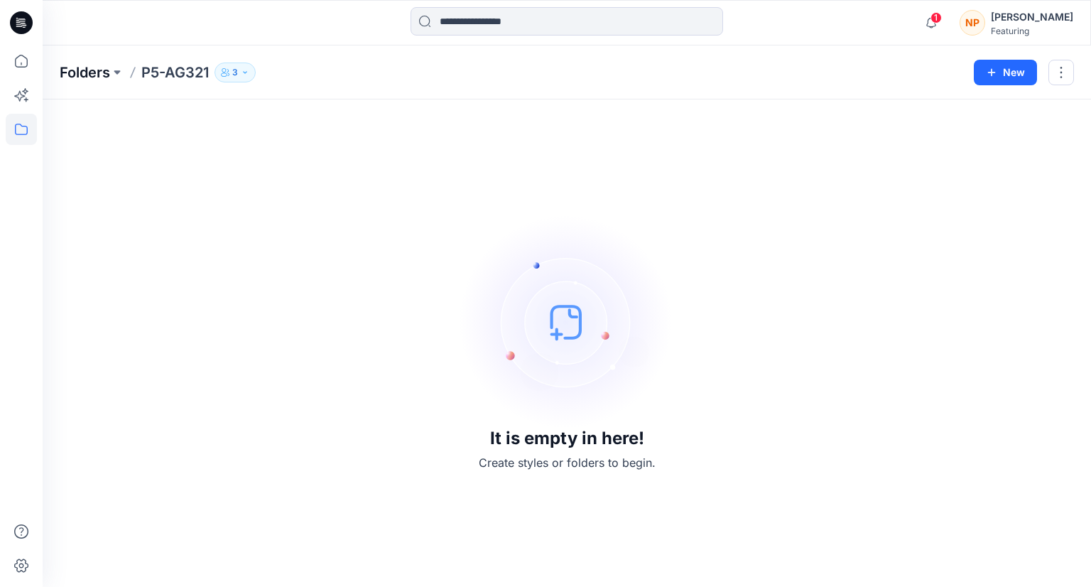
click at [82, 76] on p "Folders" at bounding box center [85, 72] width 50 height 20
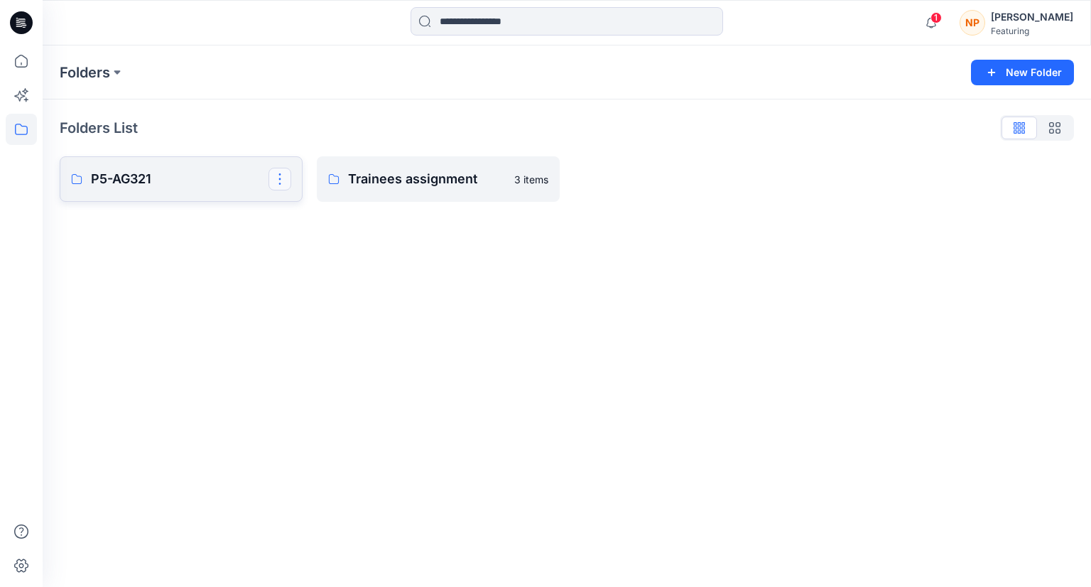
click at [278, 183] on button "button" at bounding box center [279, 179] width 23 height 23
click at [317, 297] on p "Delete Folder" at bounding box center [339, 296] width 82 height 15
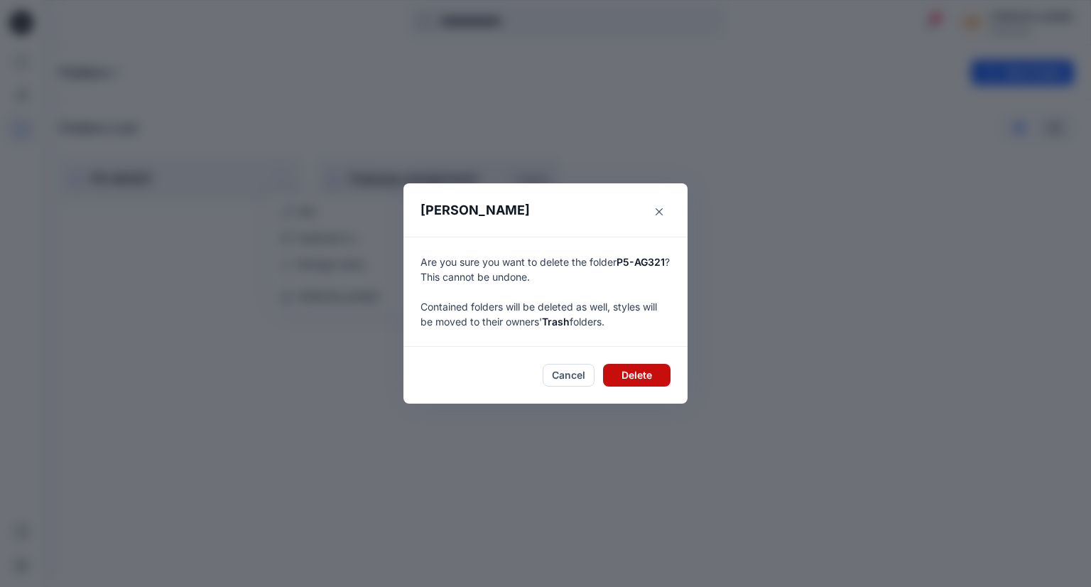
click at [646, 380] on button "Delete" at bounding box center [636, 375] width 67 height 23
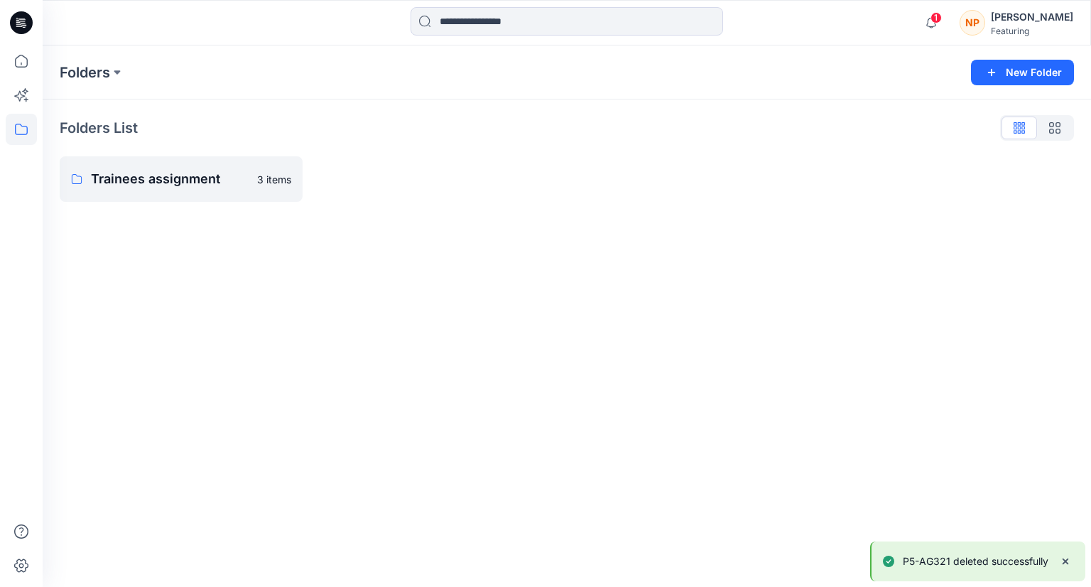
click at [369, 311] on div "Folders New Folder Folders List Trainees assignment 3 items" at bounding box center [567, 315] width 1048 height 541
click at [195, 181] on p "Trainees assignment" at bounding box center [170, 179] width 158 height 20
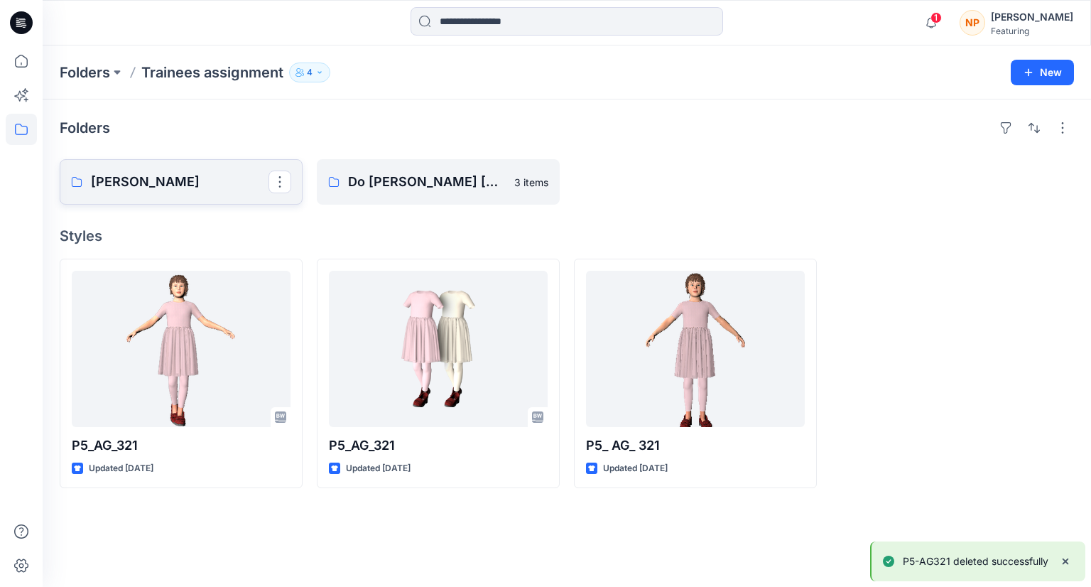
click at [193, 181] on p "Phuong Nguyen" at bounding box center [180, 182] width 178 height 20
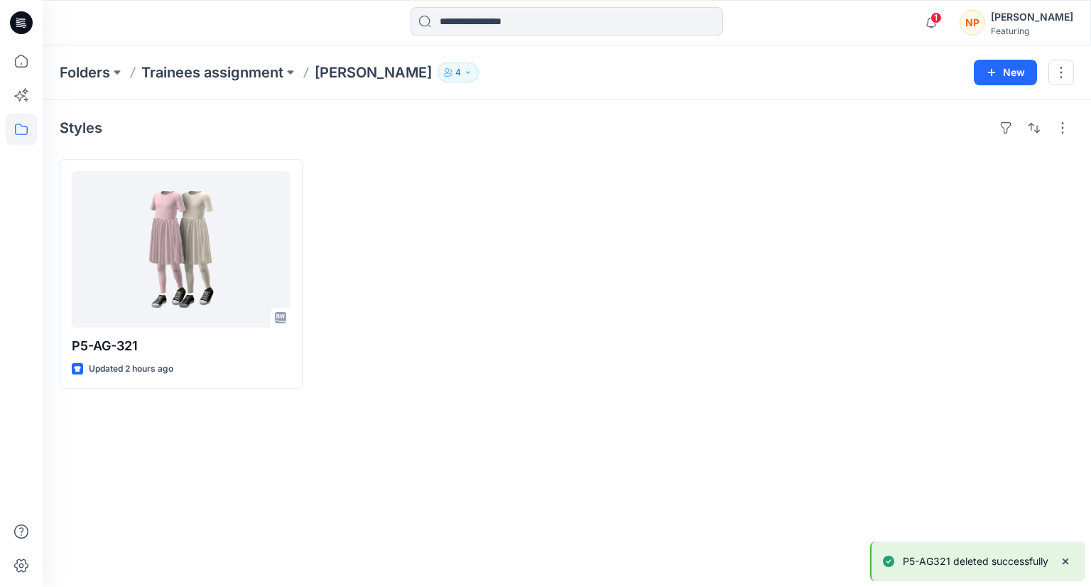
click at [375, 224] on div at bounding box center [438, 273] width 243 height 229
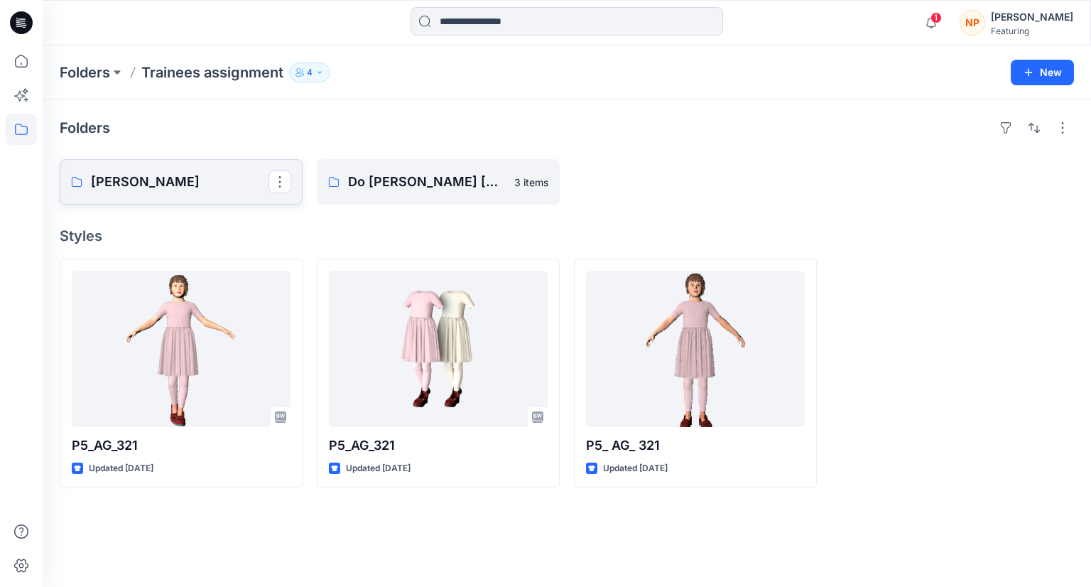
click at [162, 190] on p "Phuong Nguyen" at bounding box center [180, 182] width 178 height 20
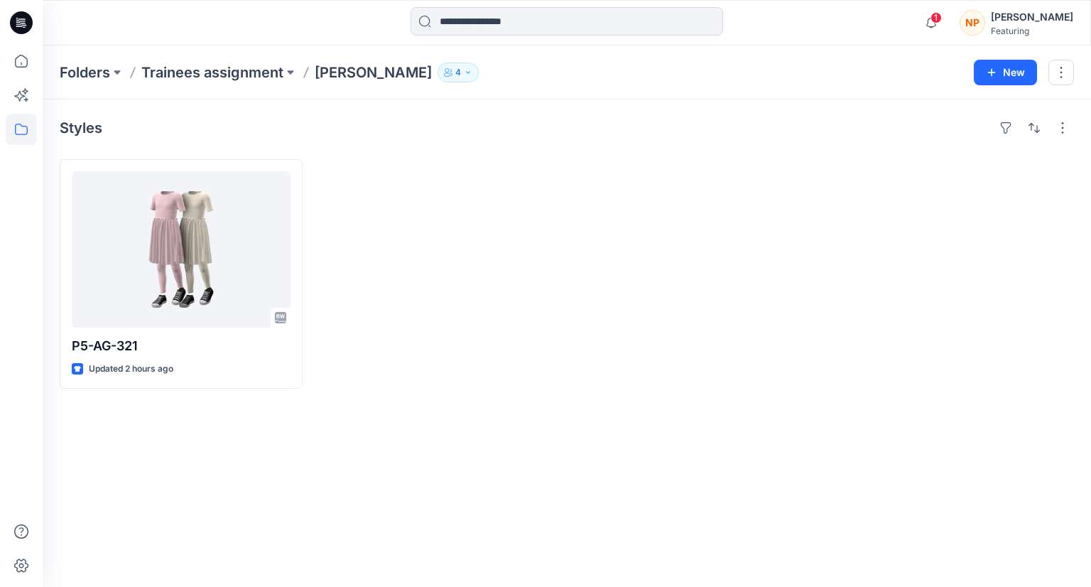
click at [412, 285] on div at bounding box center [438, 273] width 243 height 229
click at [236, 129] on div "Styles" at bounding box center [567, 127] width 1014 height 23
click at [944, 29] on icon "button" at bounding box center [931, 23] width 27 height 28
